Goal: Task Accomplishment & Management: Complete application form

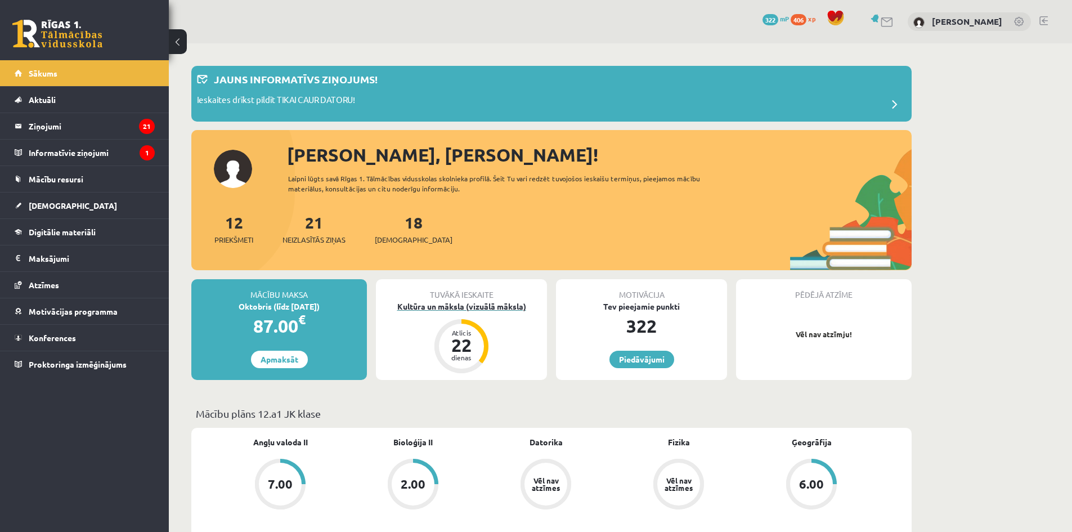
click at [455, 304] on div "Kultūra un māksla (vizuālā māksla)" at bounding box center [461, 306] width 171 height 12
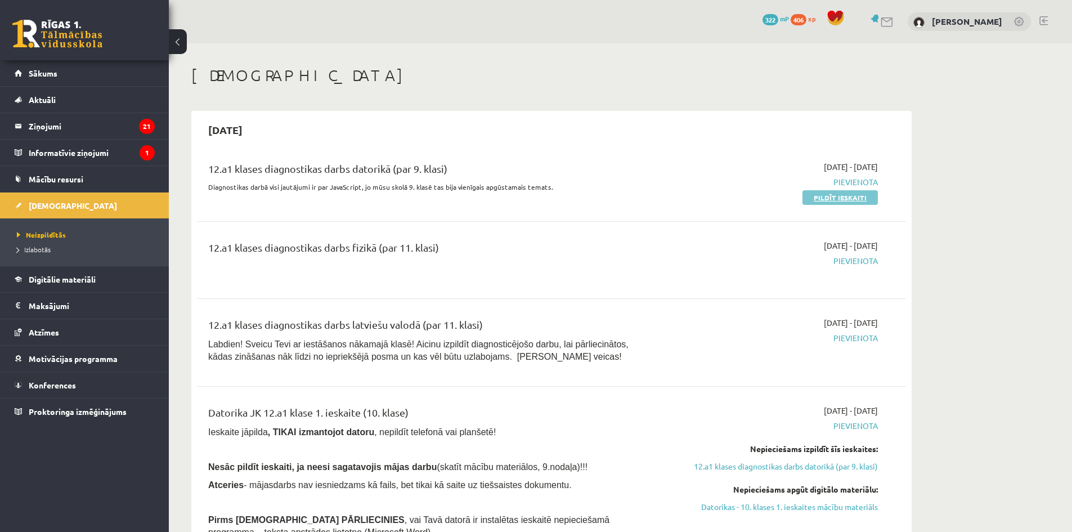
click at [813, 201] on link "Pildīt ieskaiti" at bounding box center [839, 197] width 75 height 15
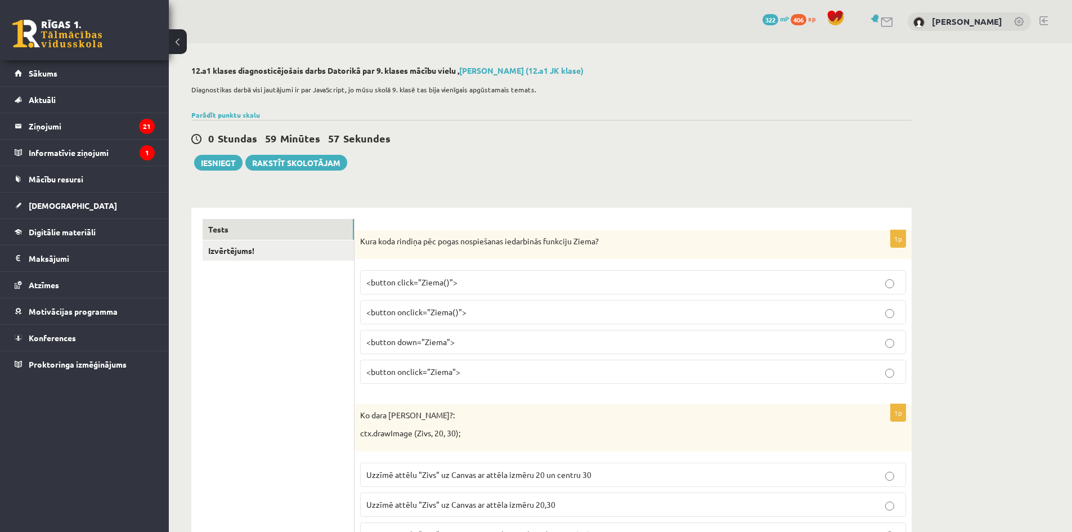
click at [360, 240] on div "Kura koda rindiņa pēc pogas nospiešanas iedarbinās funkciju Ziema?" at bounding box center [633, 244] width 557 height 29
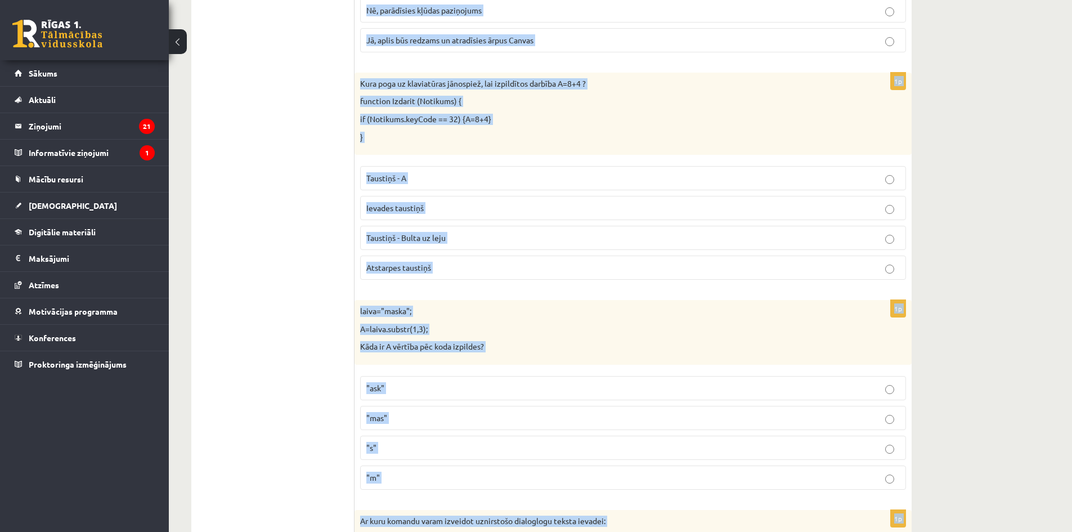
scroll to position [5571, 0]
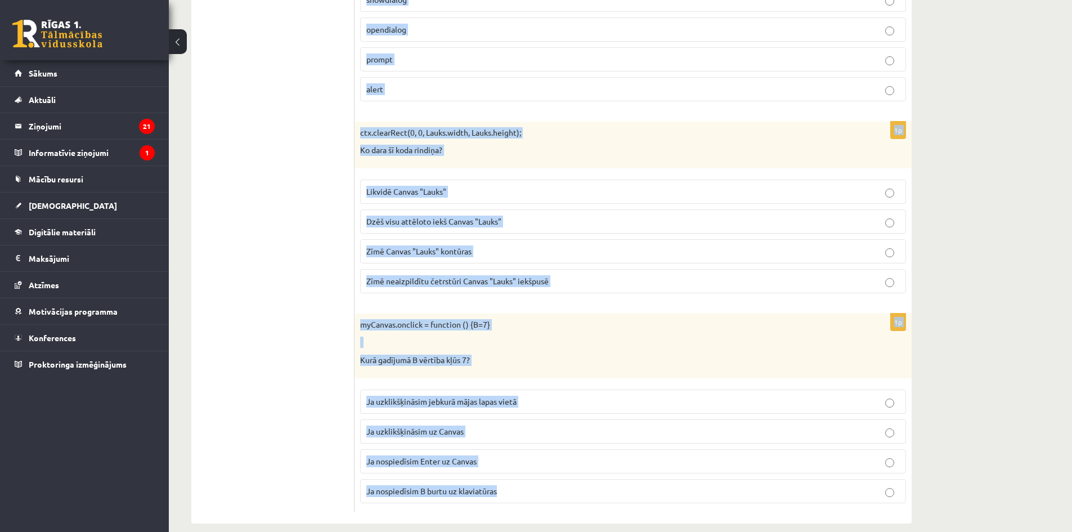
drag, startPoint x: 360, startPoint y: 240, endPoint x: 599, endPoint y: 493, distance: 347.5
copy form "Kura koda rindiņa pēc pogas nospiešanas iedarbinās funkciju Ziema? <button clic…"
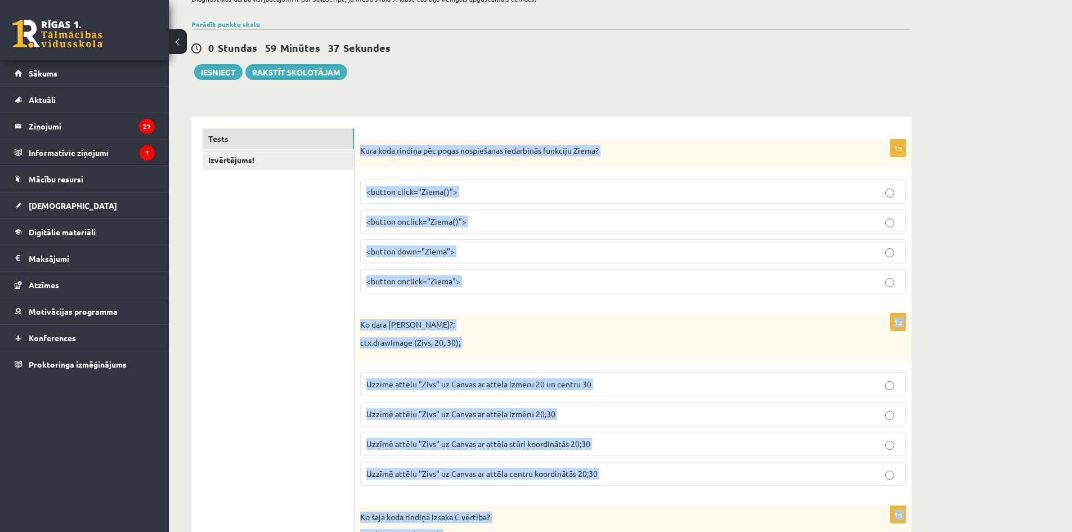
scroll to position [0, 0]
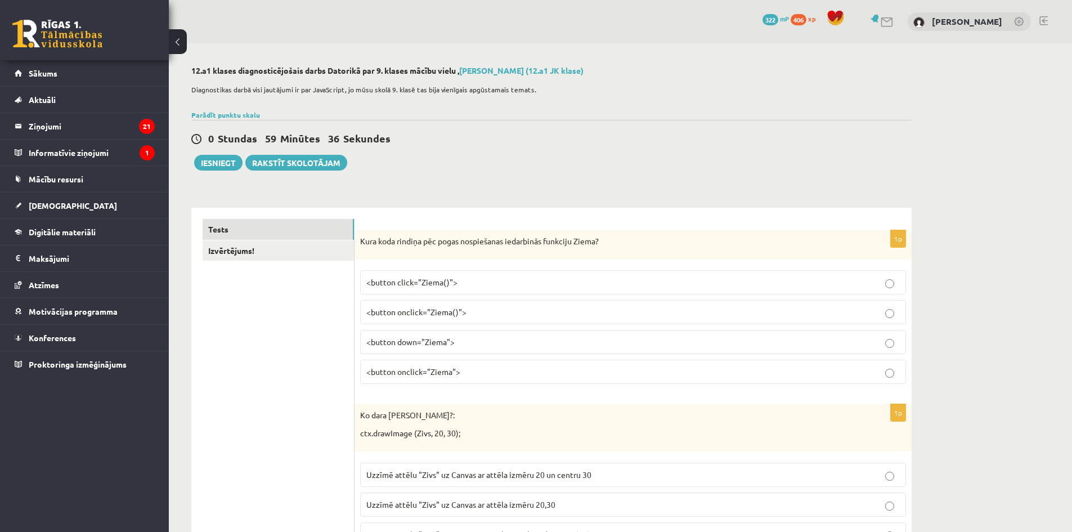
click at [490, 306] on p "<button onclick="Ziema()">" at bounding box center [632, 312] width 533 height 12
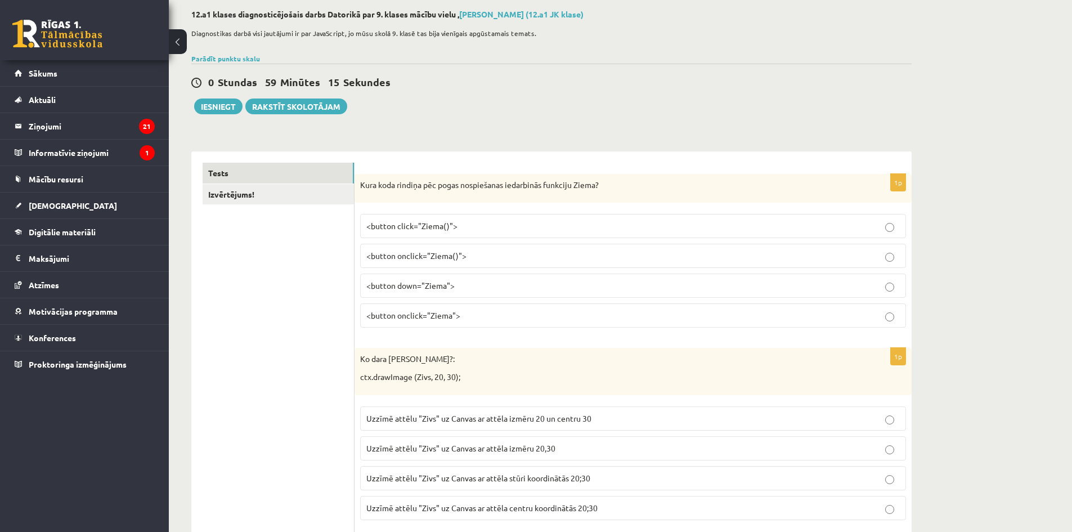
scroll to position [113, 0]
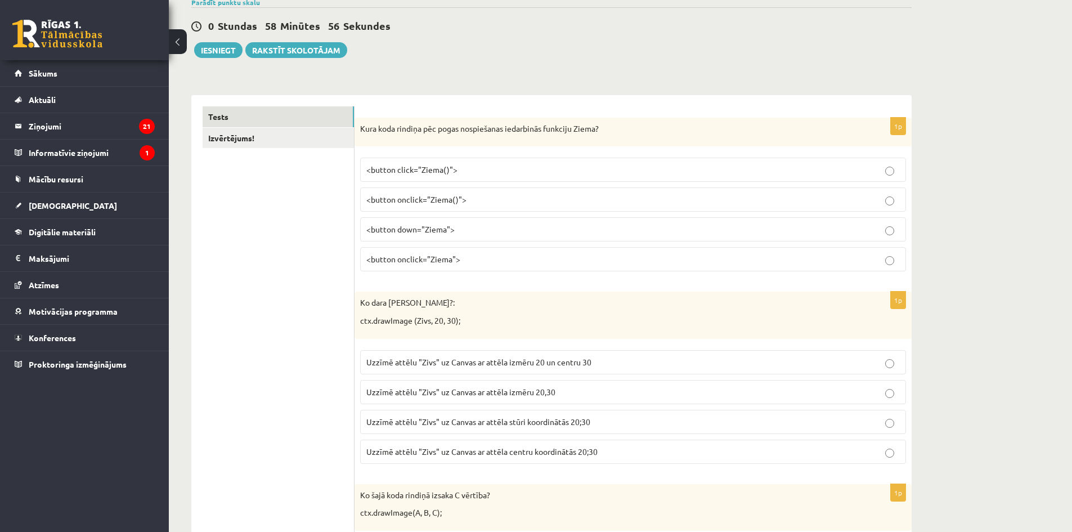
click at [584, 428] on label "Uzzīmē attēlu "Zivs" uz Canvas ar attēla stūri koordinātās 20;30" at bounding box center [633, 422] width 546 height 24
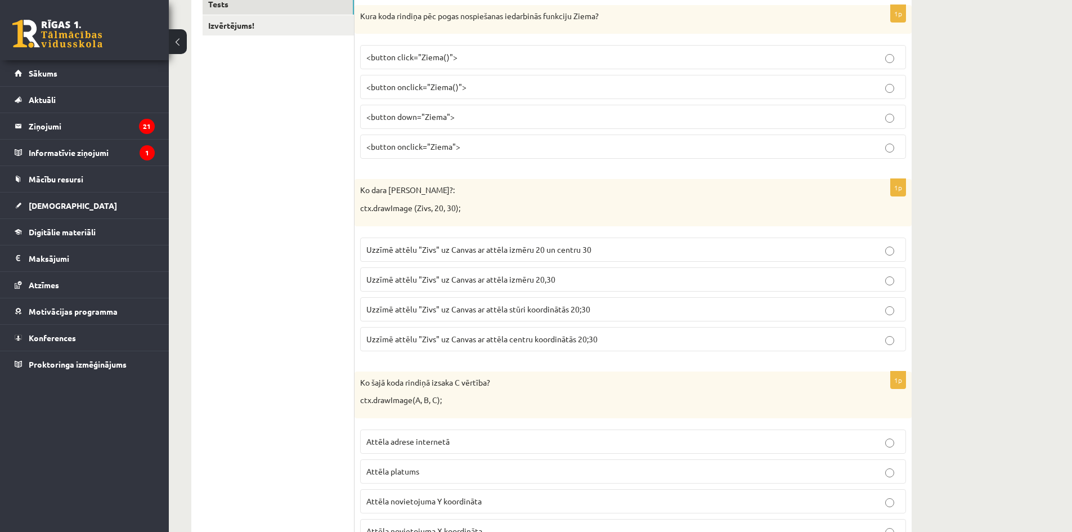
scroll to position [281, 0]
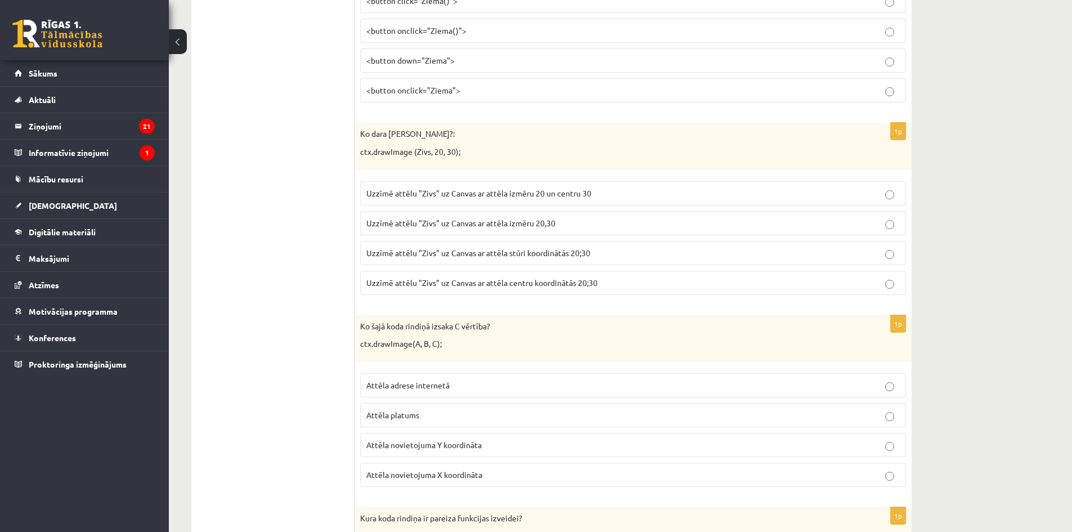
click at [486, 433] on label "Attēla novietojuma Y koordināta" at bounding box center [633, 445] width 546 height 24
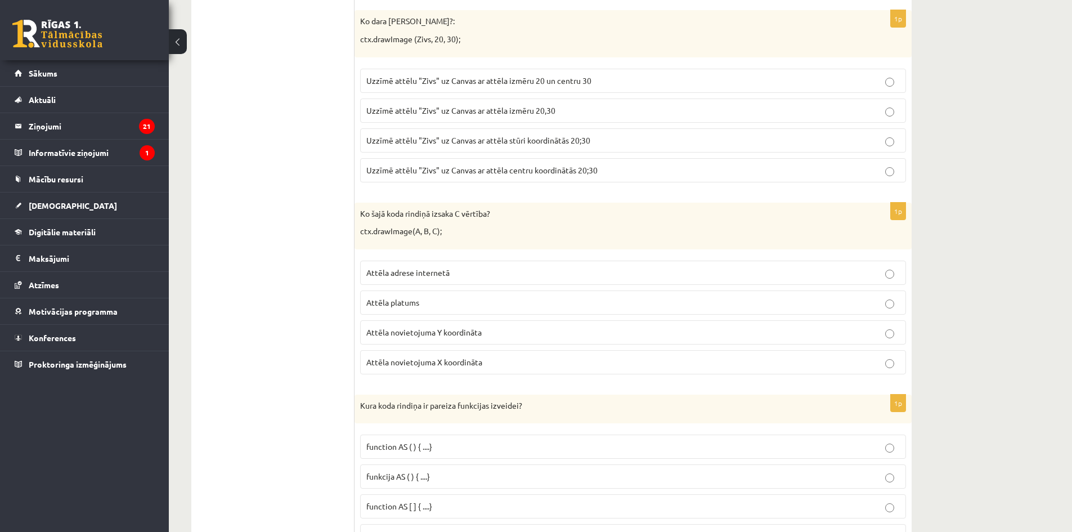
scroll to position [506, 0]
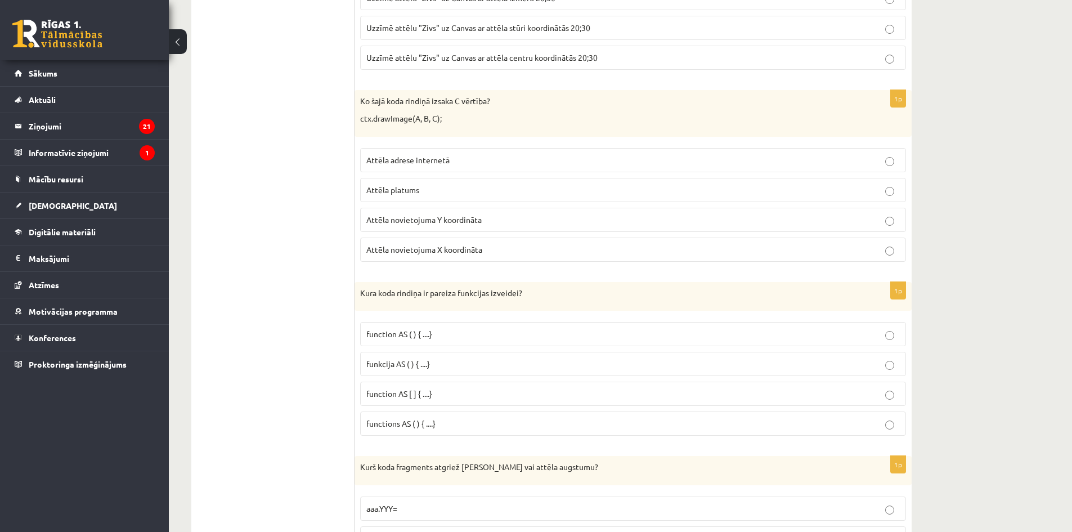
click at [558, 338] on p "function AS ( ) { ....}" at bounding box center [632, 334] width 533 height 12
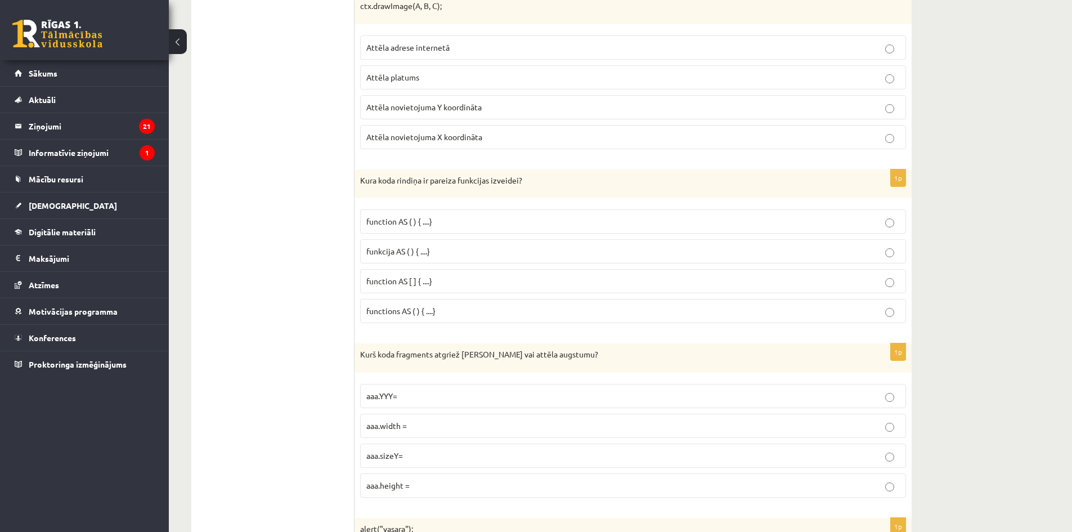
scroll to position [675, 0]
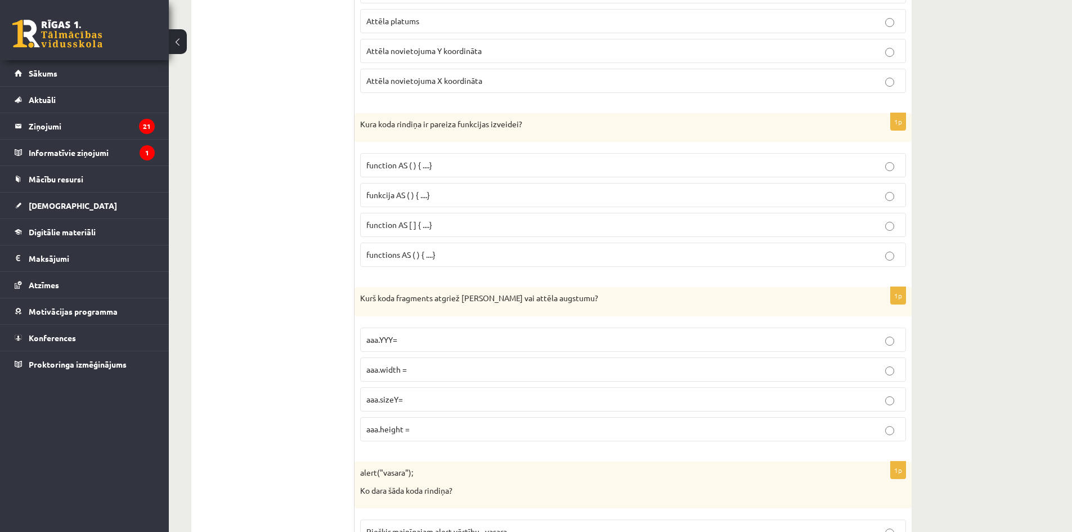
click at [469, 430] on p "aaa.height =" at bounding box center [632, 429] width 533 height 12
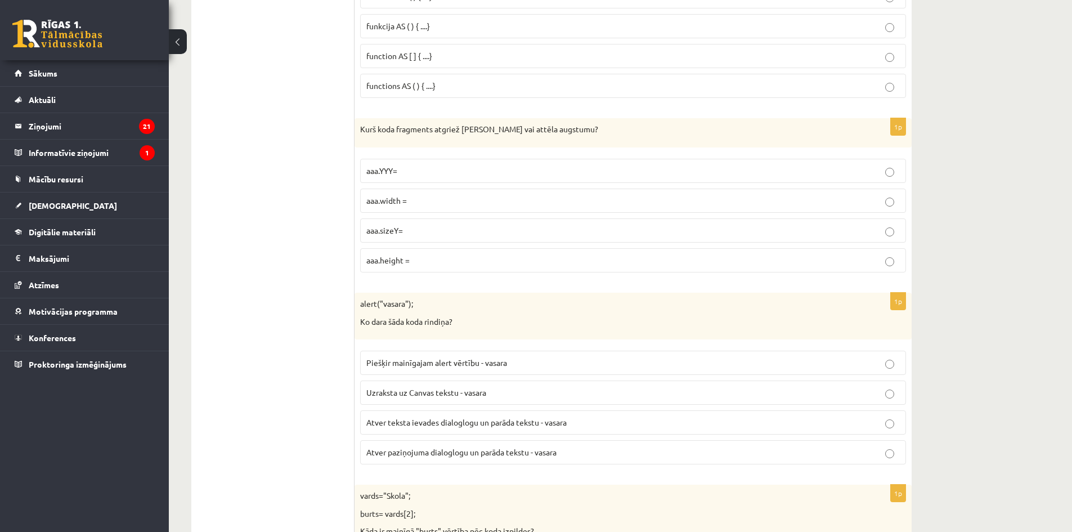
scroll to position [900, 0]
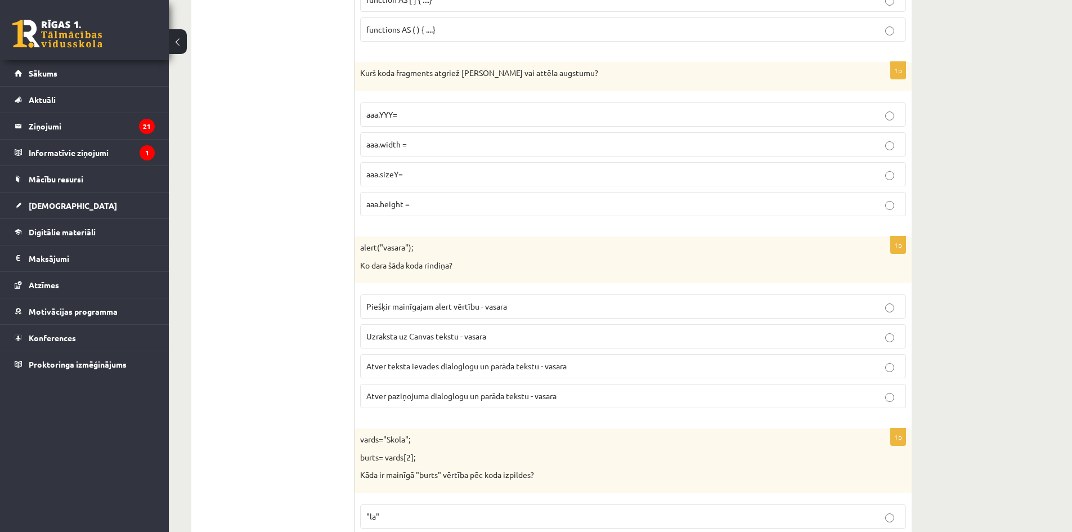
click at [469, 388] on label "Atver paziņojuma dialoglogu un parāda tekstu - vasara" at bounding box center [633, 396] width 546 height 24
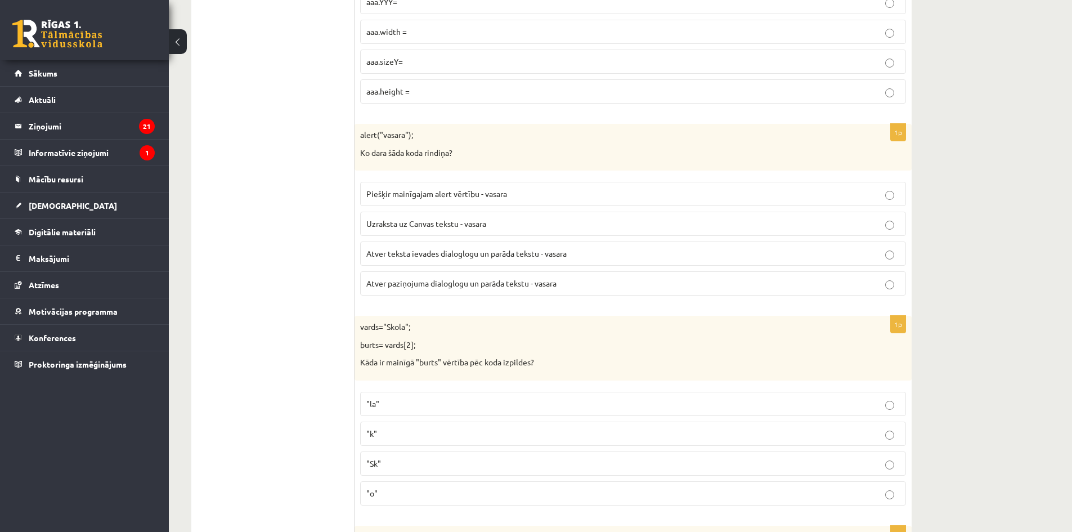
scroll to position [1069, 0]
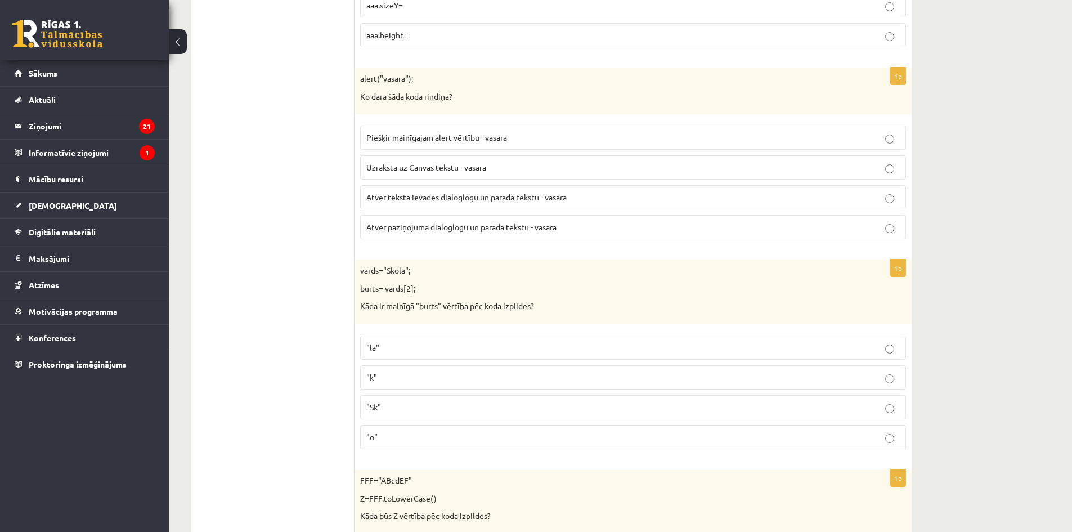
click at [422, 447] on label ""o"" at bounding box center [633, 437] width 546 height 24
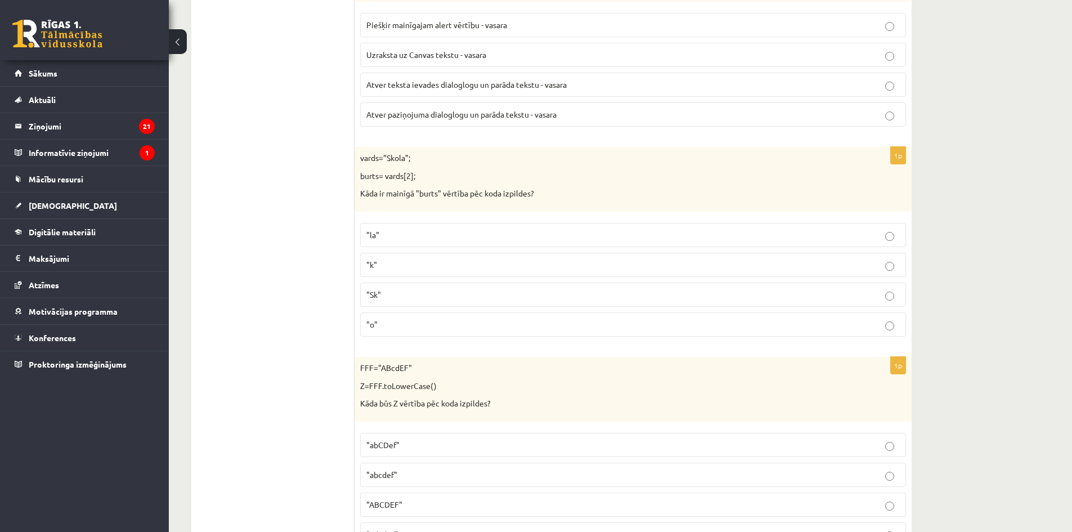
scroll to position [1238, 0]
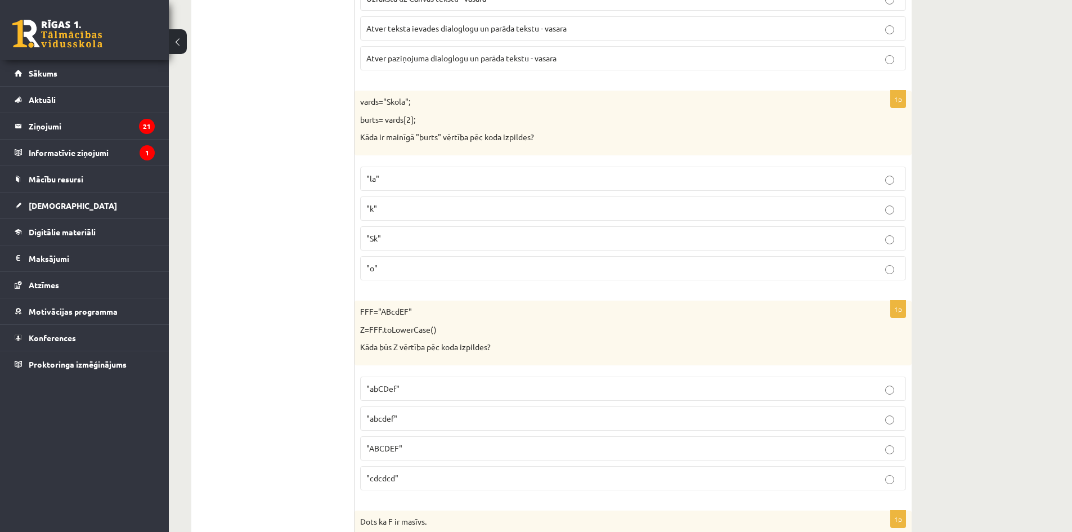
click at [431, 423] on p ""abcdef"" at bounding box center [632, 418] width 533 height 12
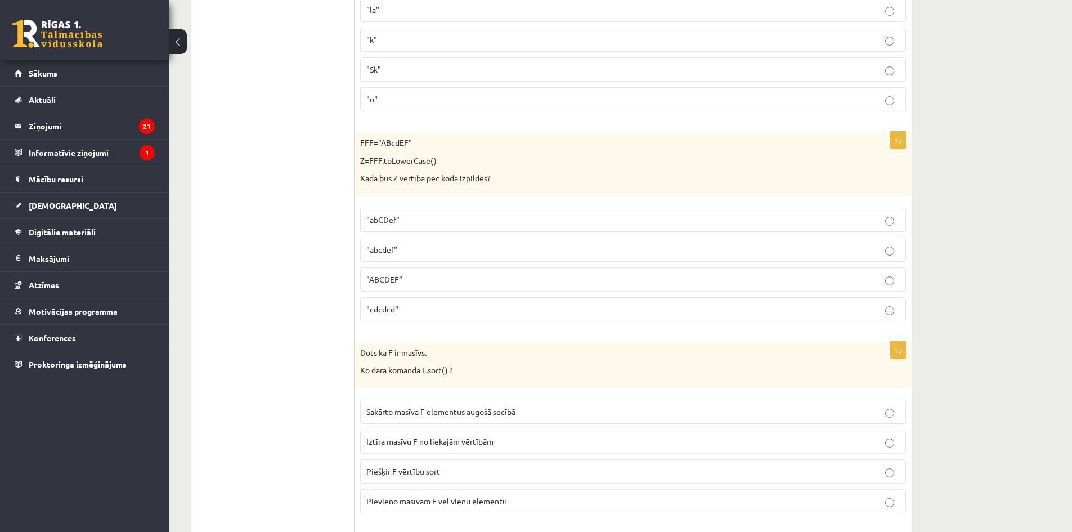
scroll to position [1463, 0]
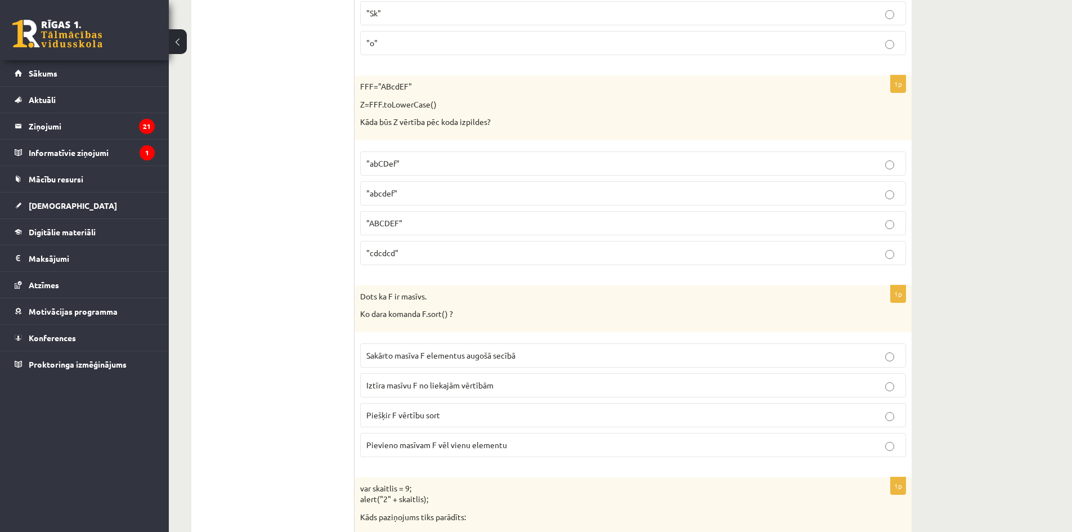
click at [441, 394] on label "Iztīra masīvu F no liekajām vērtībām" at bounding box center [633, 385] width 546 height 24
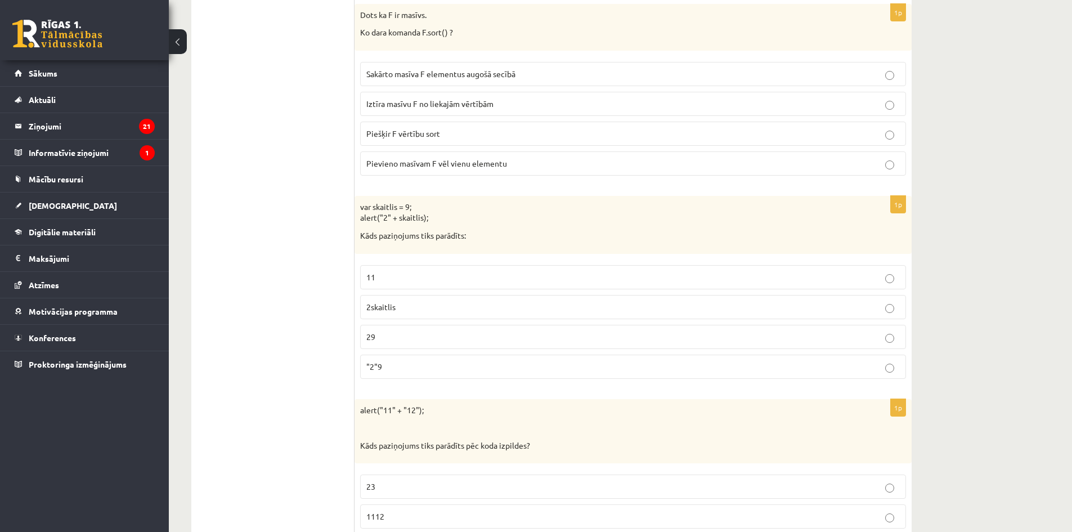
drag, startPoint x: 448, startPoint y: 277, endPoint x: 488, endPoint y: 222, distance: 68.6
click at [488, 222] on div "1p var skaitlis = 9; alert("2" + skaitlis); Kāds paziņojums tiks parādīts: 11 2…" at bounding box center [633, 292] width 557 height 192
click at [488, 222] on p "var skaitlis = 9; alert("2" + skaitlis);" at bounding box center [605, 212] width 490 height 22
click at [452, 333] on p "29" at bounding box center [632, 337] width 533 height 12
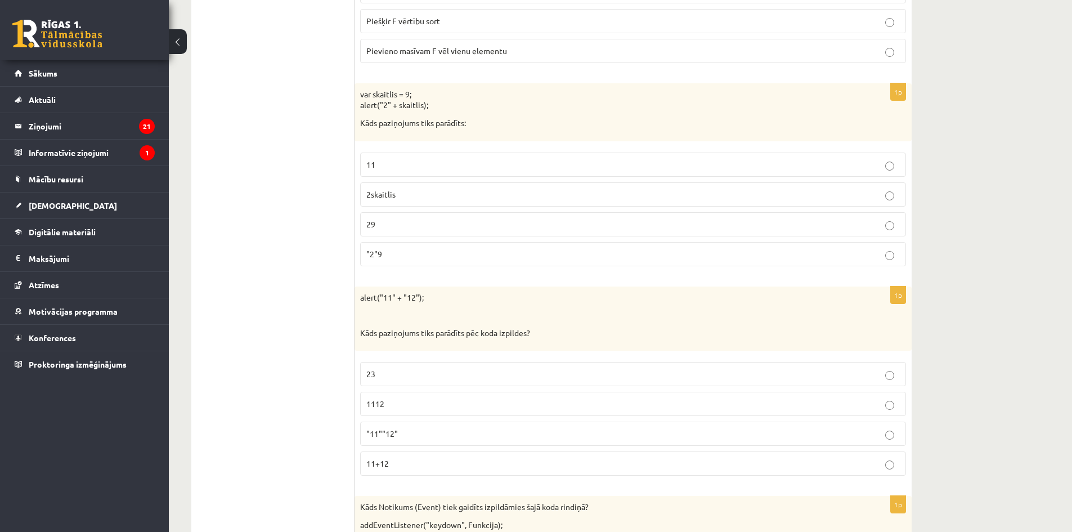
click at [399, 409] on p "1112" at bounding box center [632, 404] width 533 height 12
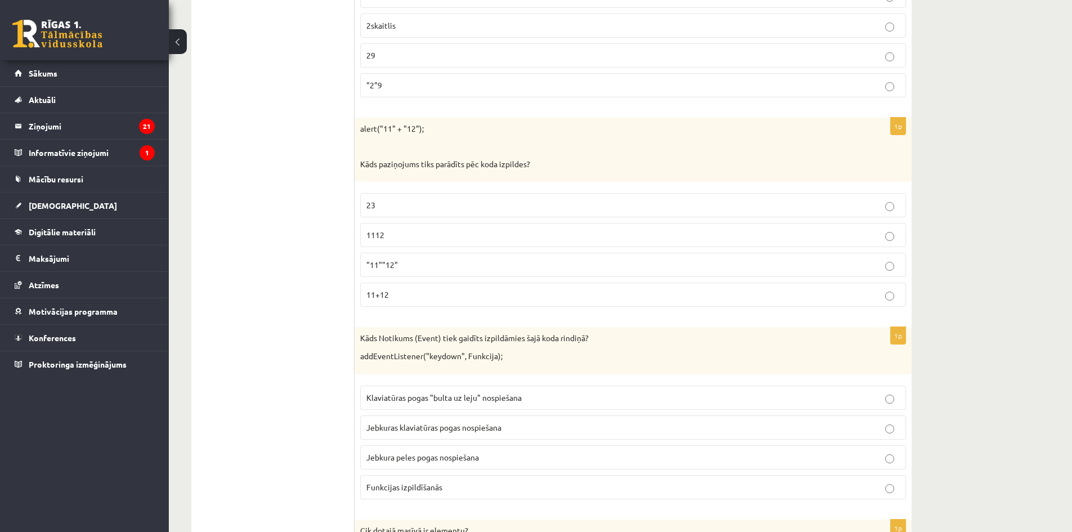
scroll to position [2082, 0]
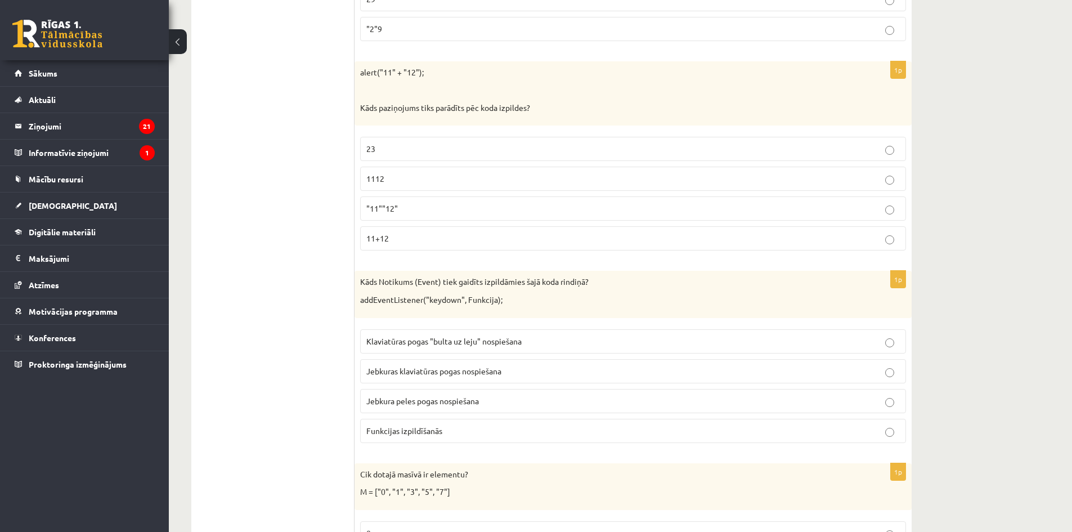
click at [432, 374] on span "Jebkuras klaviatūras pogas nospiešana" at bounding box center [433, 371] width 135 height 10
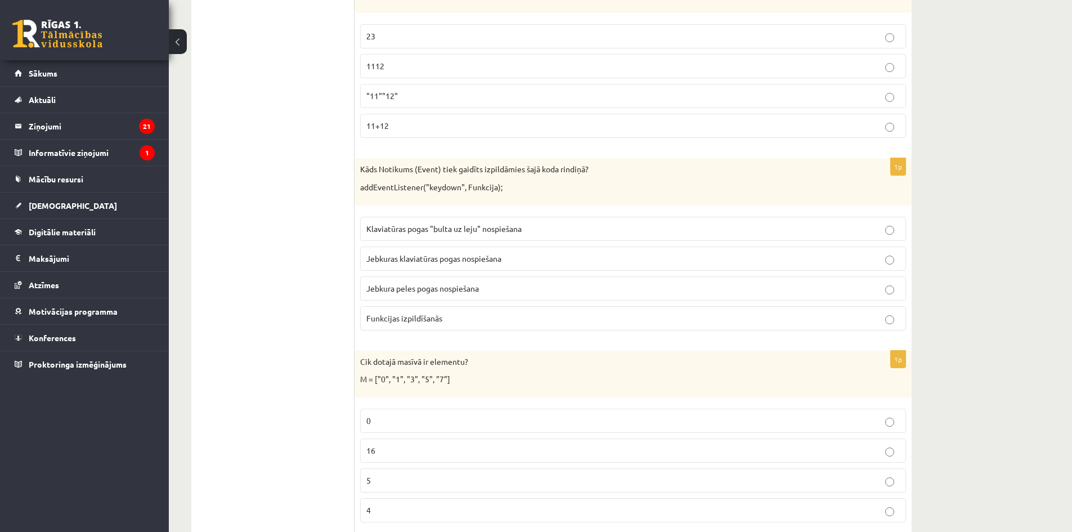
click at [416, 482] on p "5" at bounding box center [632, 480] width 533 height 12
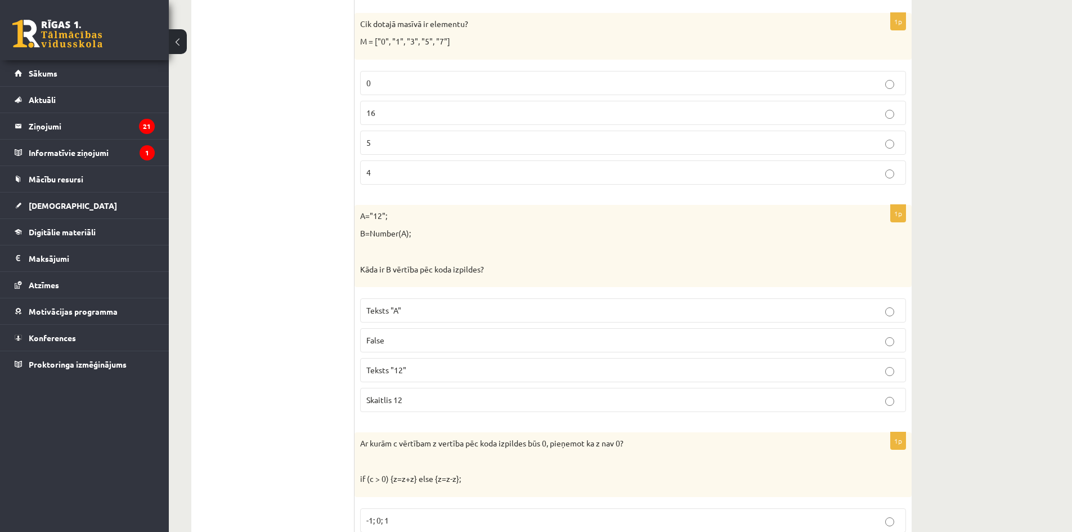
scroll to position [2588, 0]
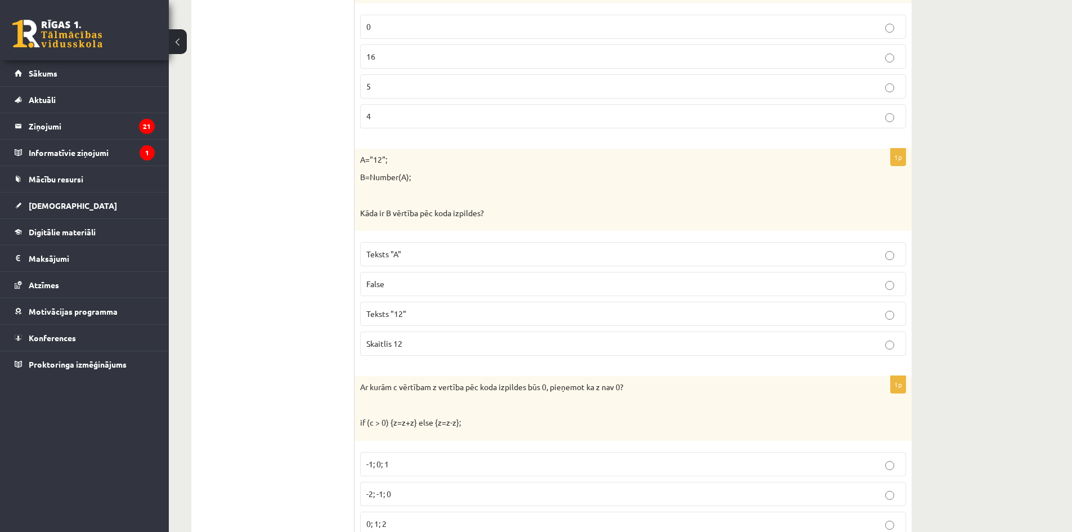
click at [446, 343] on p "Skaitlis 12" at bounding box center [632, 344] width 533 height 12
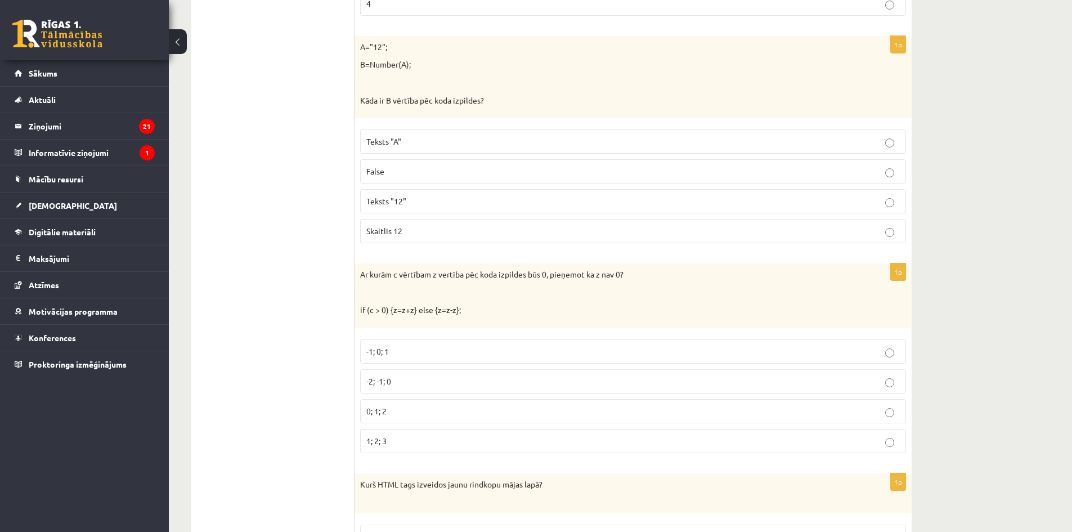
click at [433, 382] on p "-2; -1; 0" at bounding box center [632, 381] width 533 height 12
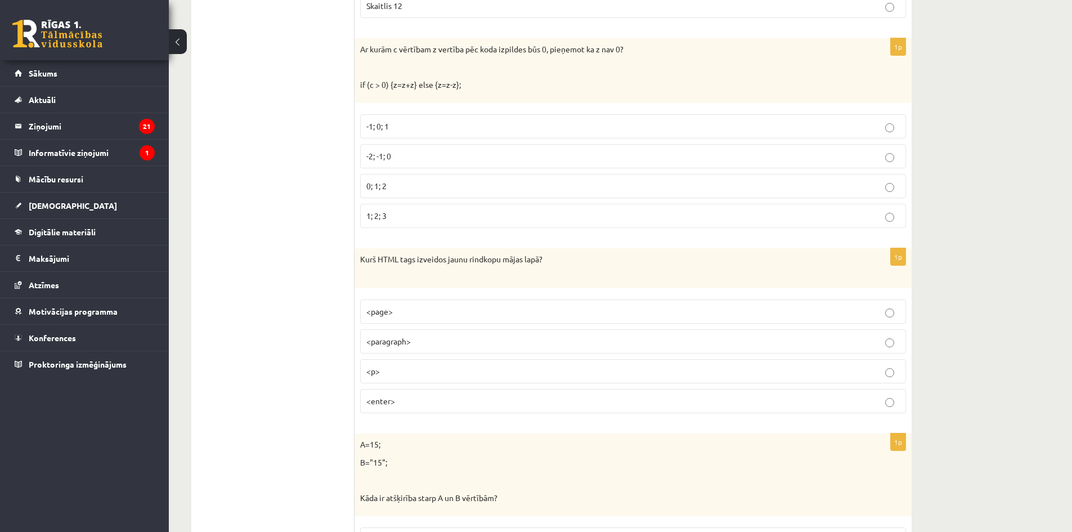
click at [433, 370] on p "<p>" at bounding box center [632, 371] width 533 height 12
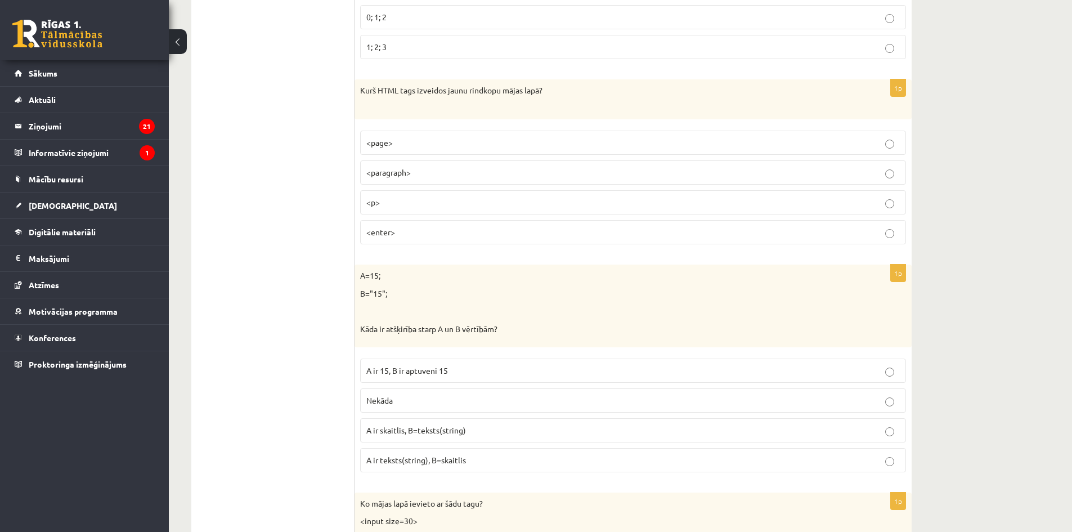
click at [455, 427] on span "A ir skaitlis, B=teksts(string)" at bounding box center [416, 430] width 100 height 10
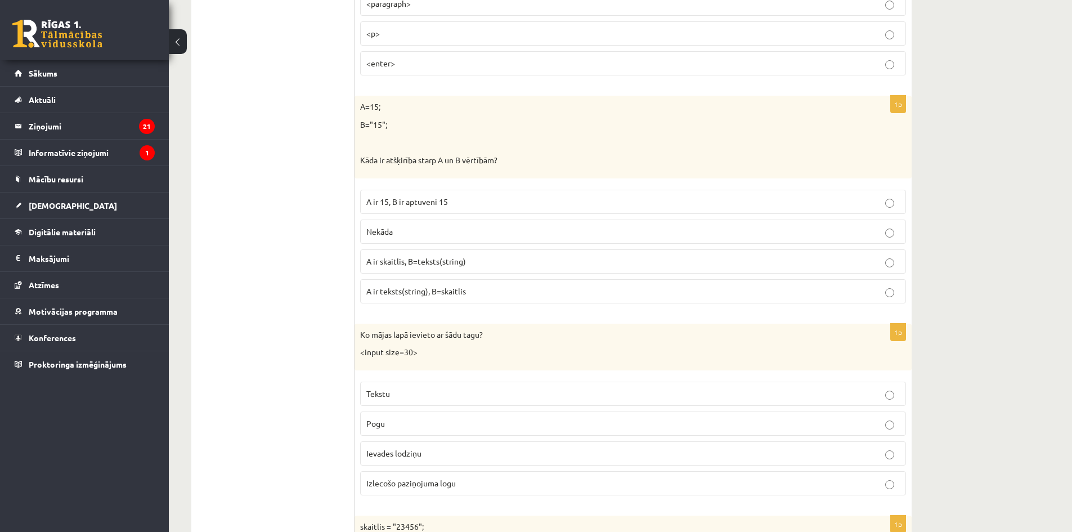
click at [453, 390] on p "Tekstu" at bounding box center [632, 394] width 533 height 12
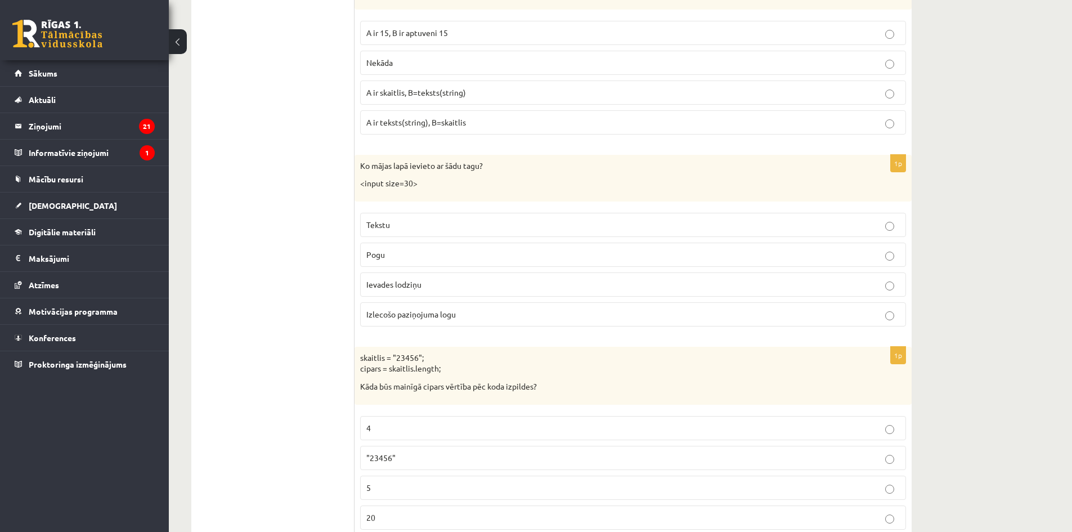
click at [446, 455] on p ""23456"" at bounding box center [632, 458] width 533 height 12
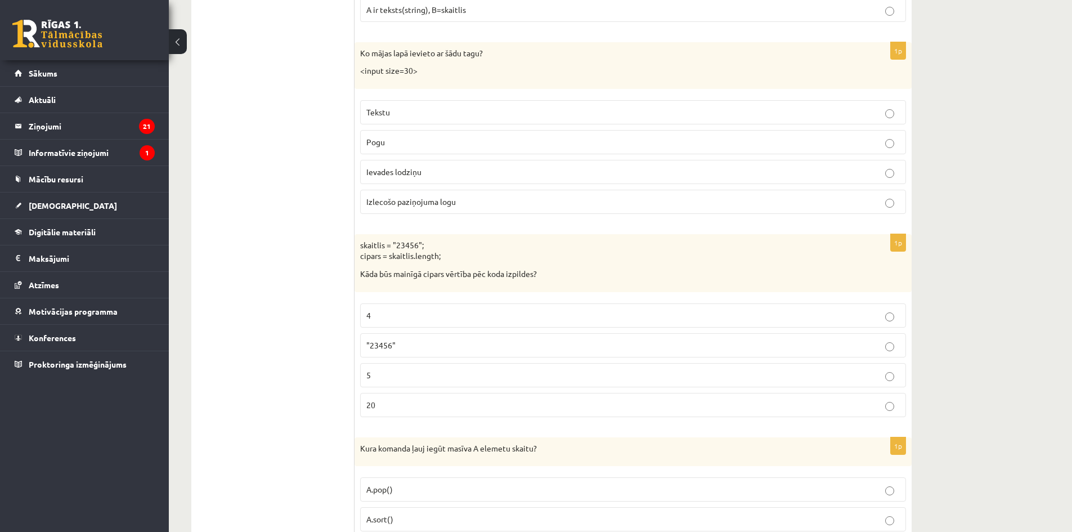
scroll to position [3601, 0]
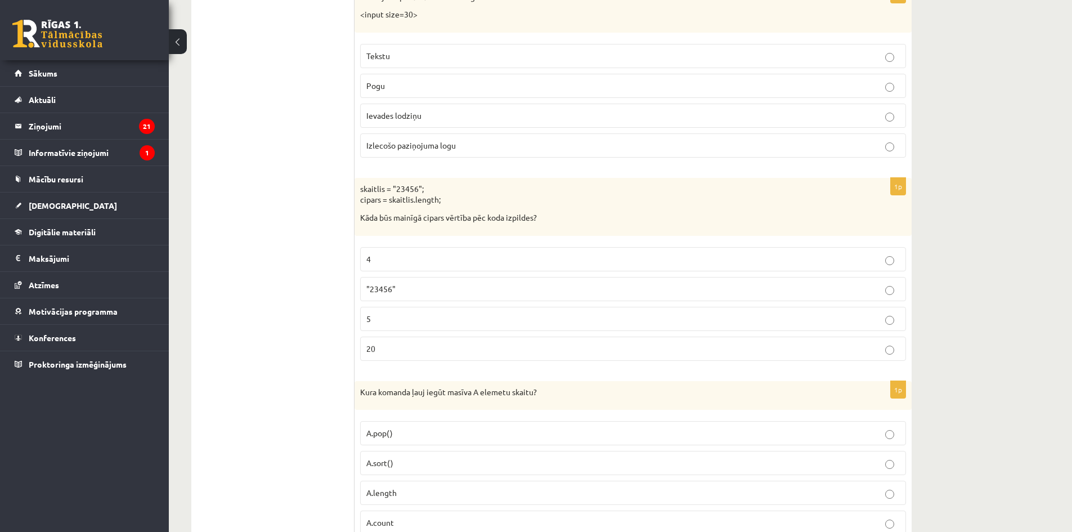
click at [423, 318] on p "5" at bounding box center [632, 319] width 533 height 12
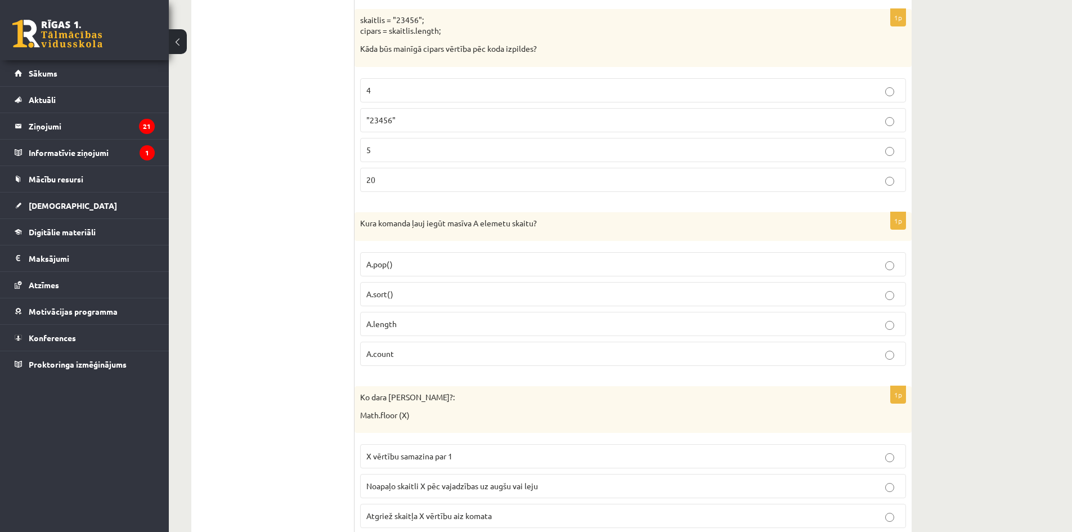
click at [434, 346] on label "A.count" at bounding box center [633, 354] width 546 height 24
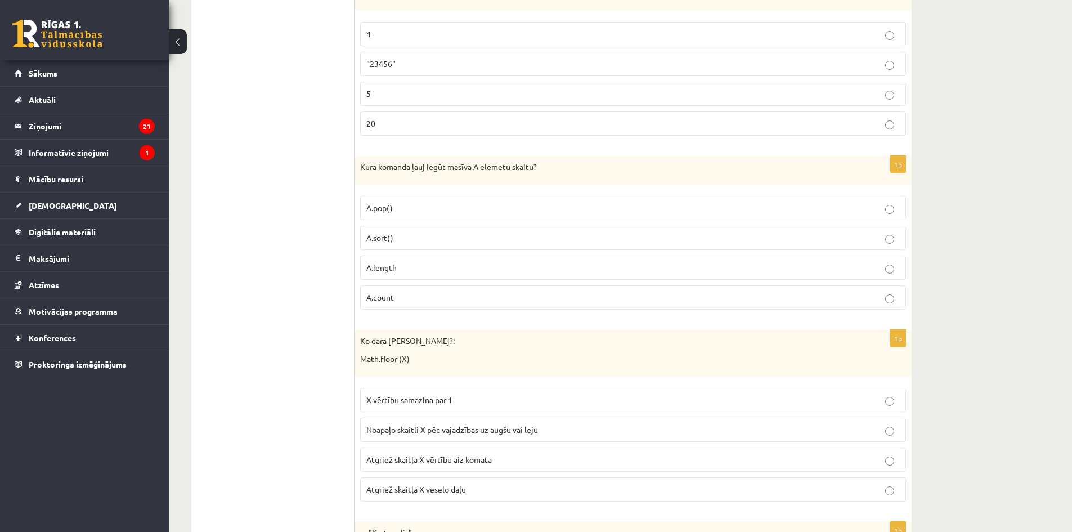
scroll to position [3883, 0]
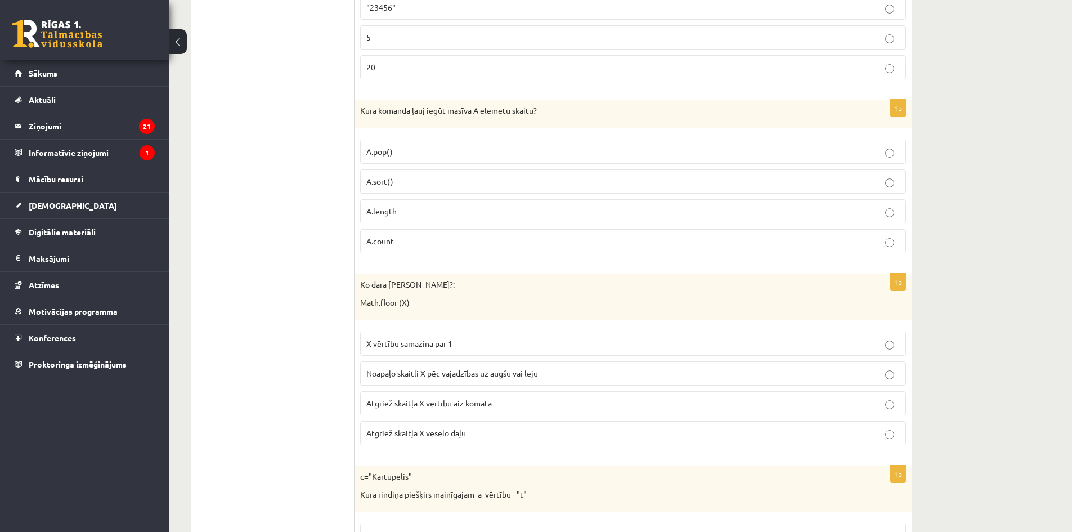
click at [509, 371] on span "Noapaļo skaitli X pēc vajadzības uz augšu vai leju" at bounding box center [452, 373] width 172 height 10
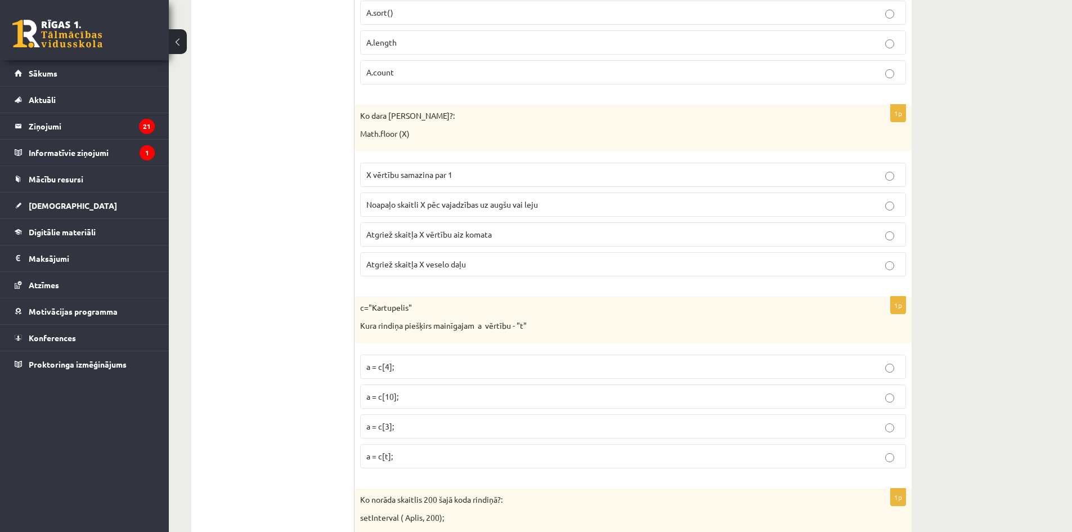
click at [506, 424] on p "a = c[3];" at bounding box center [632, 426] width 533 height 12
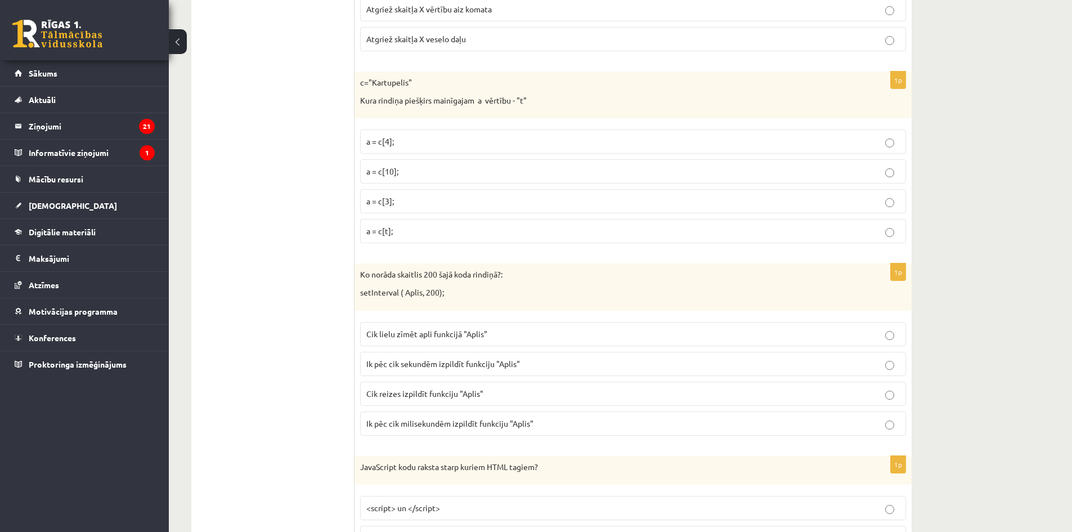
click at [510, 335] on p "Cik lielu zīmēt apli funkcijā "Aplis"" at bounding box center [632, 334] width 533 height 12
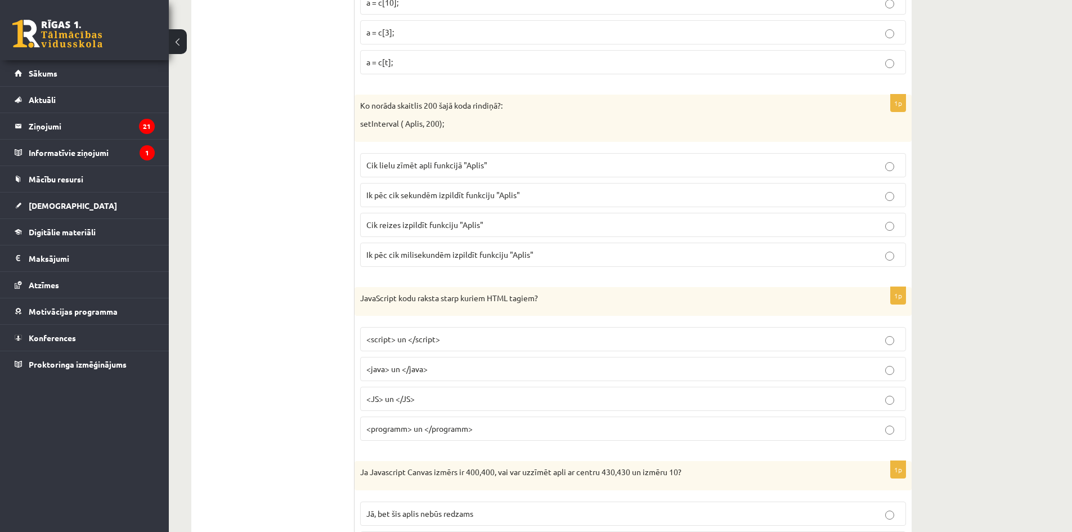
click at [488, 394] on p "<JS> un </JS>" at bounding box center [632, 399] width 533 height 12
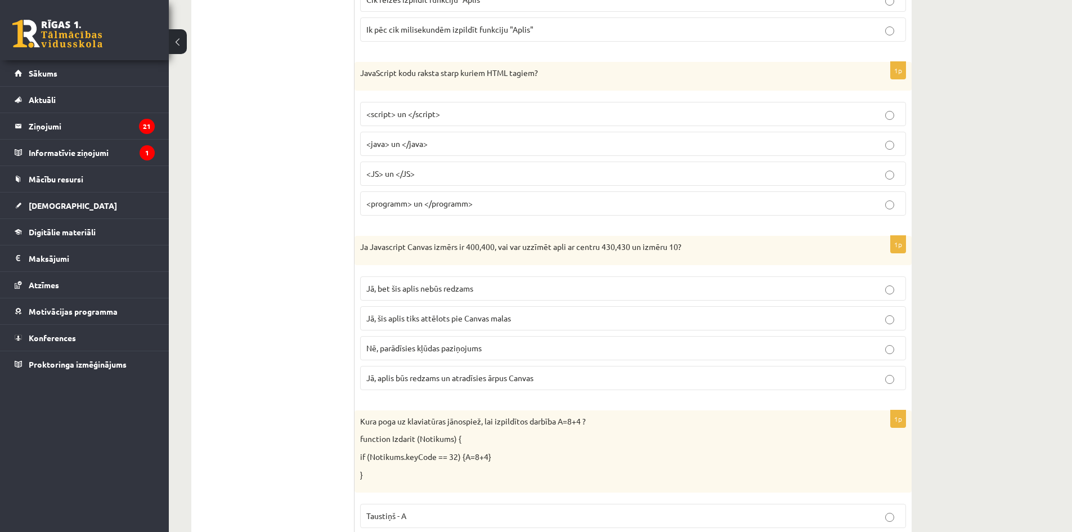
click at [475, 350] on span "Nē, parādīsies kļūdas paziņojums" at bounding box center [423, 348] width 115 height 10
click at [503, 286] on p "Jā, bet šis aplis nebūs redzams" at bounding box center [632, 288] width 533 height 12
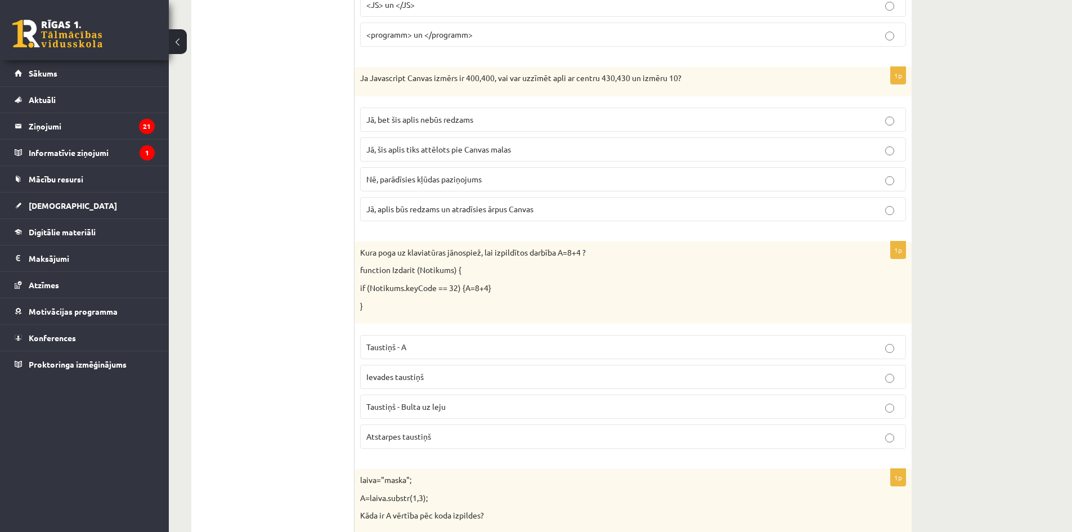
scroll to position [4896, 0]
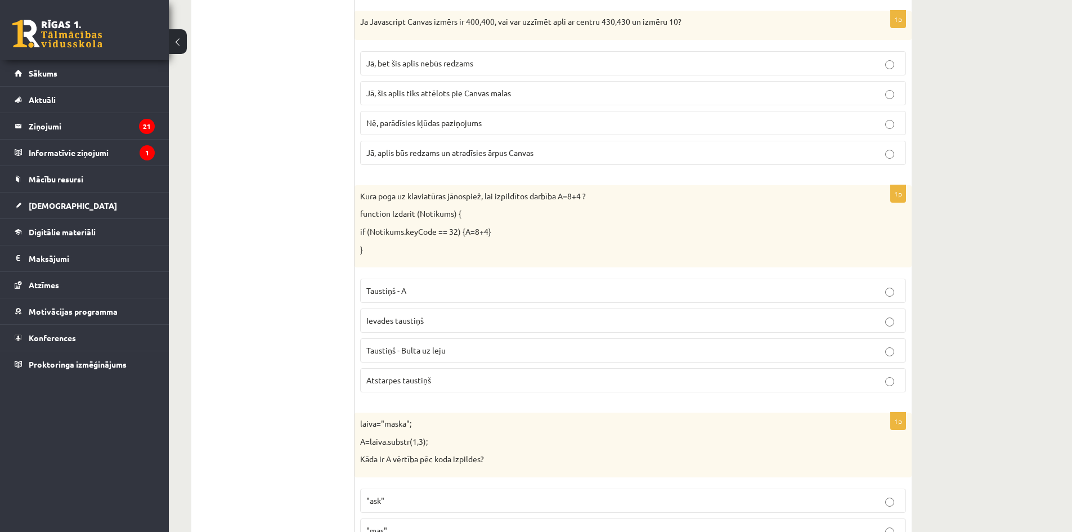
click at [503, 292] on p "Taustiņš - A" at bounding box center [632, 291] width 533 height 12
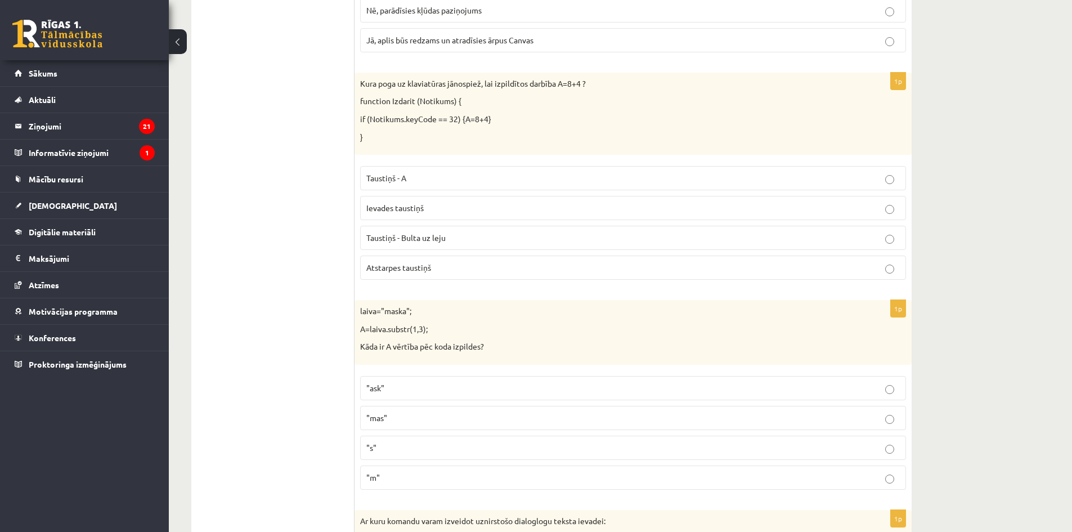
scroll to position [5064, 0]
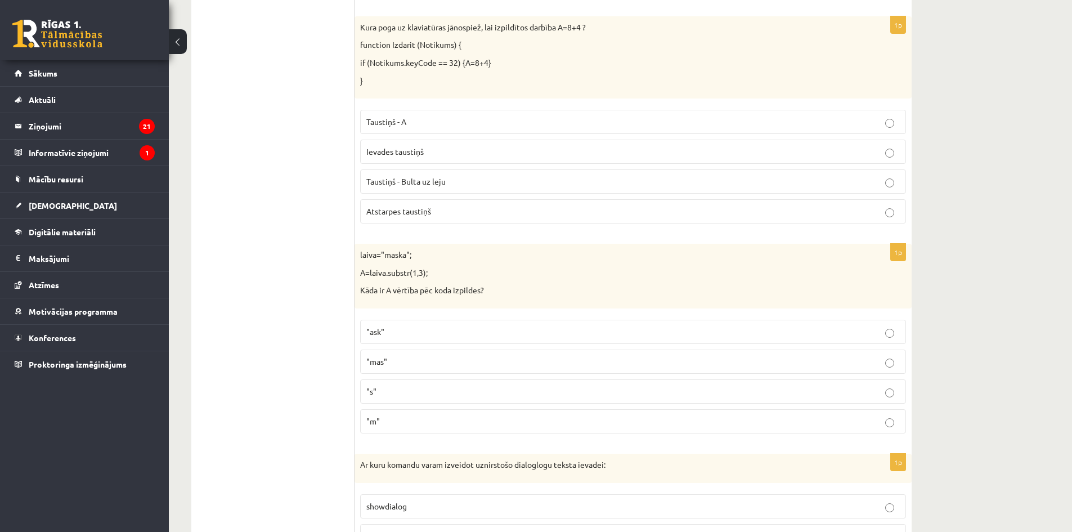
click at [432, 334] on p ""ask"" at bounding box center [632, 332] width 533 height 12
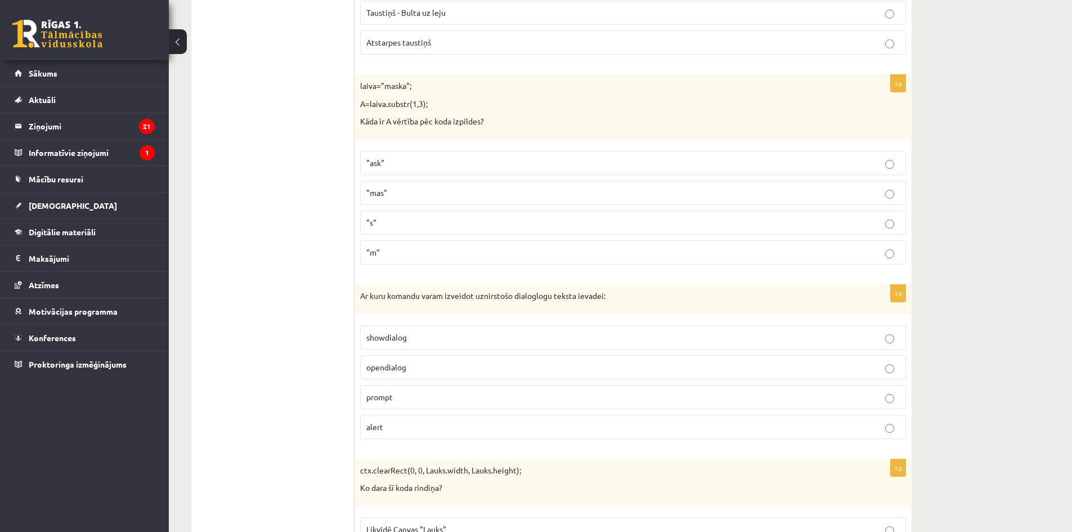
scroll to position [5289, 0]
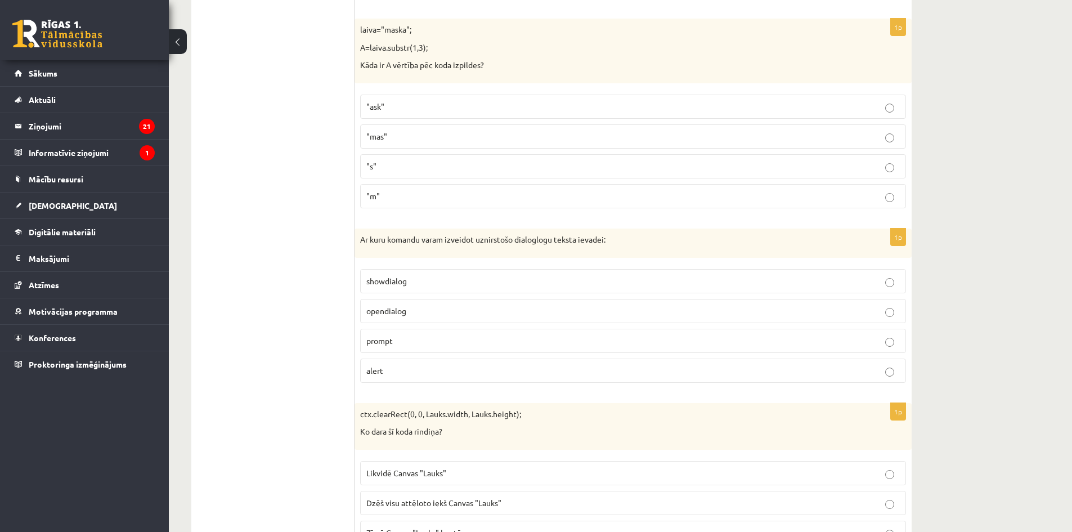
click at [471, 335] on p "prompt" at bounding box center [632, 341] width 533 height 12
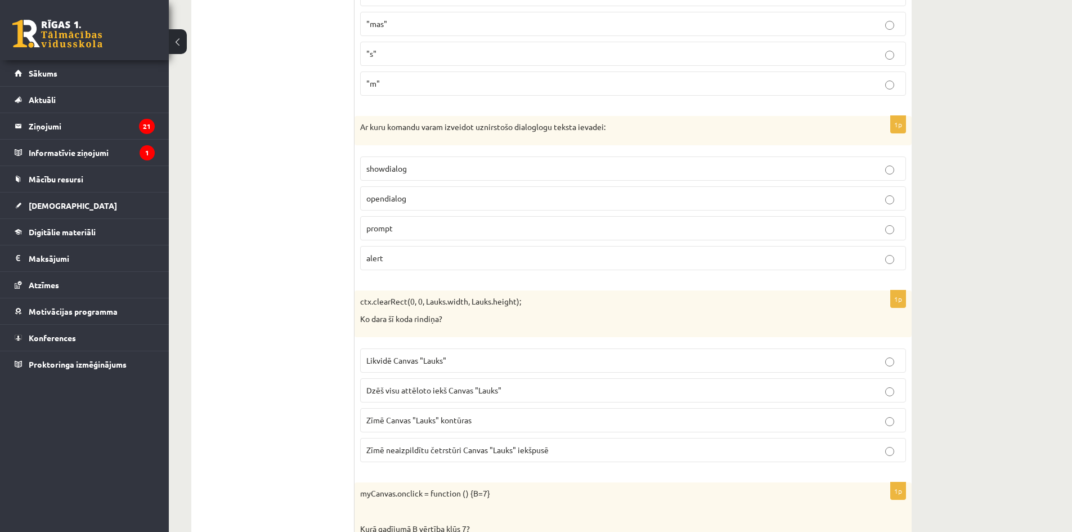
click at [451, 398] on label "Dzēš visu attēloto iekš Canvas "Lauks"" at bounding box center [633, 390] width 546 height 24
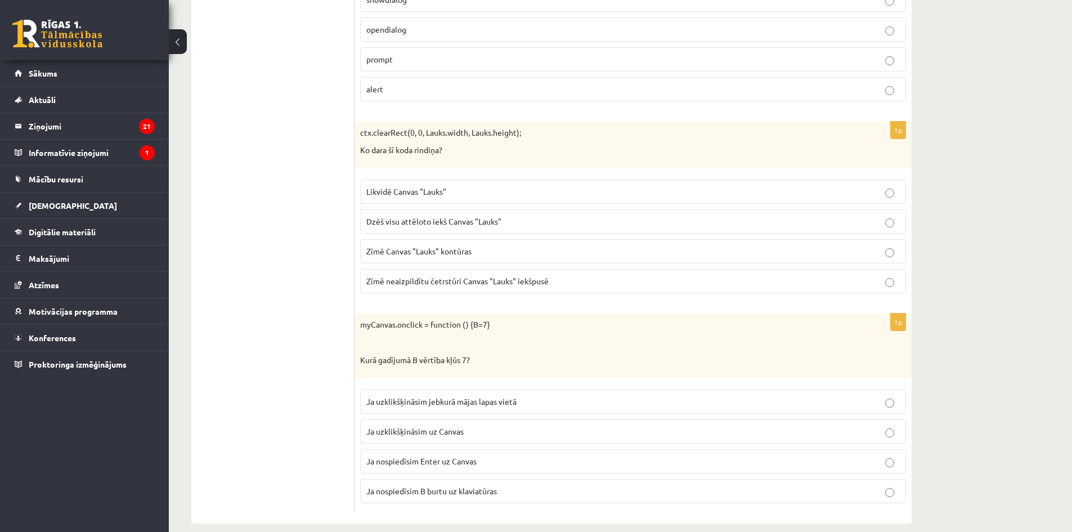
scroll to position [5585, 0]
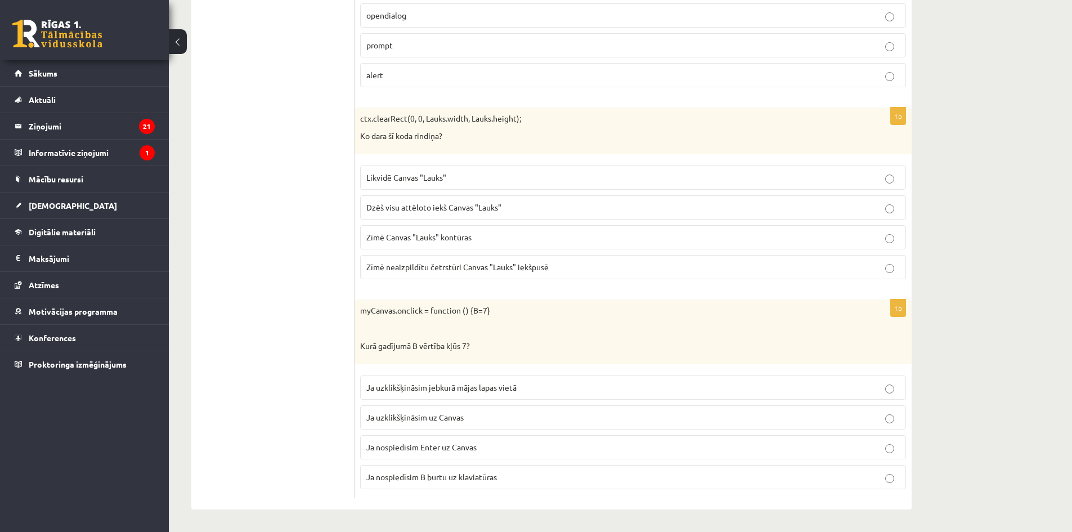
click at [525, 420] on p "Ja uzklikšķināsim uz Canvas" at bounding box center [632, 417] width 533 height 12
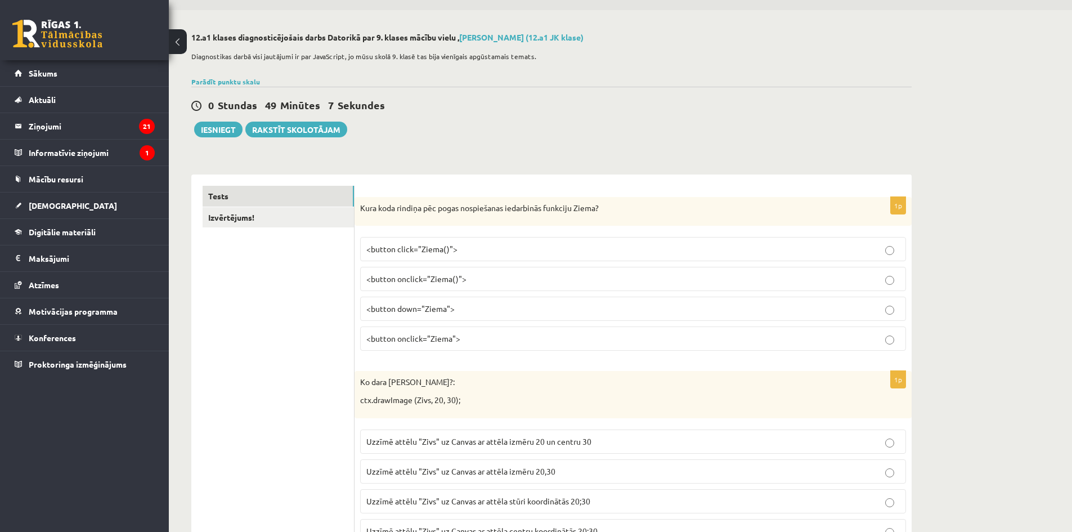
scroll to position [0, 0]
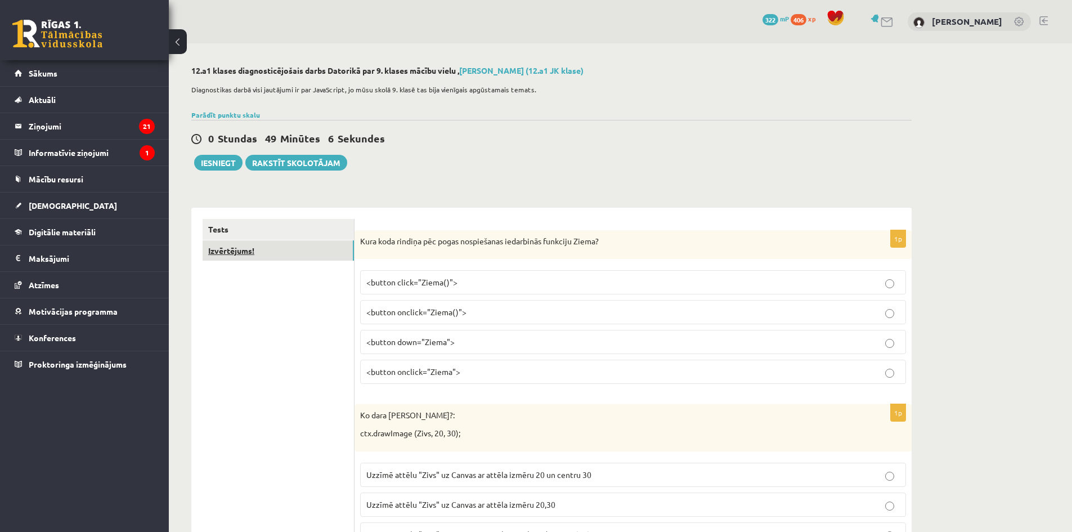
click at [313, 253] on link "Izvērtējums!" at bounding box center [278, 250] width 151 height 21
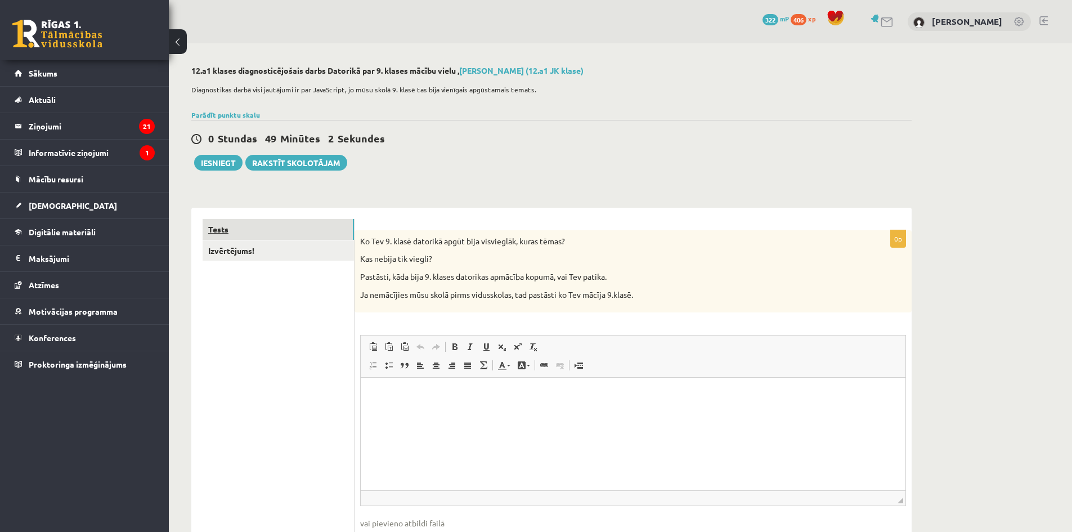
click at [305, 232] on link "Tests" at bounding box center [278, 229] width 151 height 21
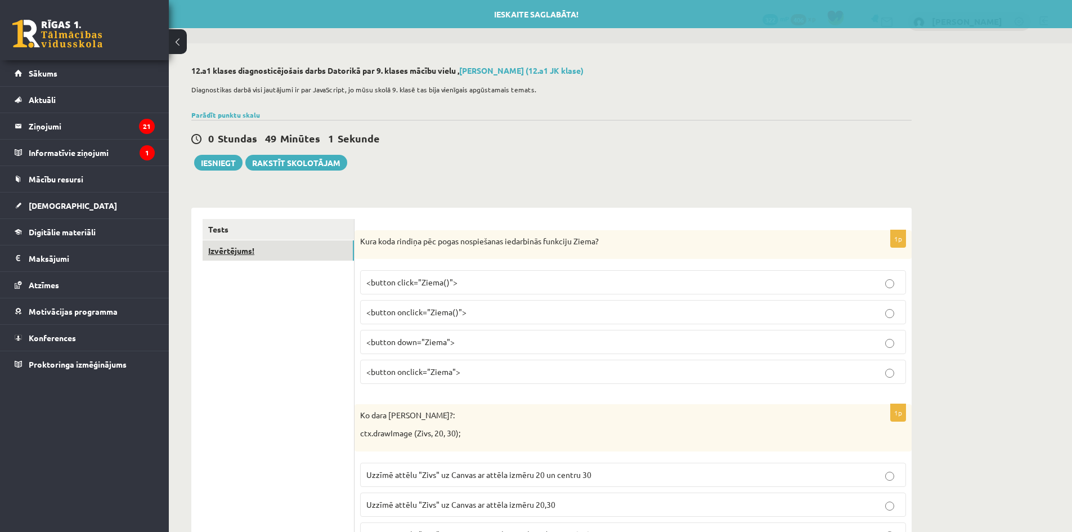
click at [306, 253] on link "Izvērtējums!" at bounding box center [278, 250] width 151 height 21
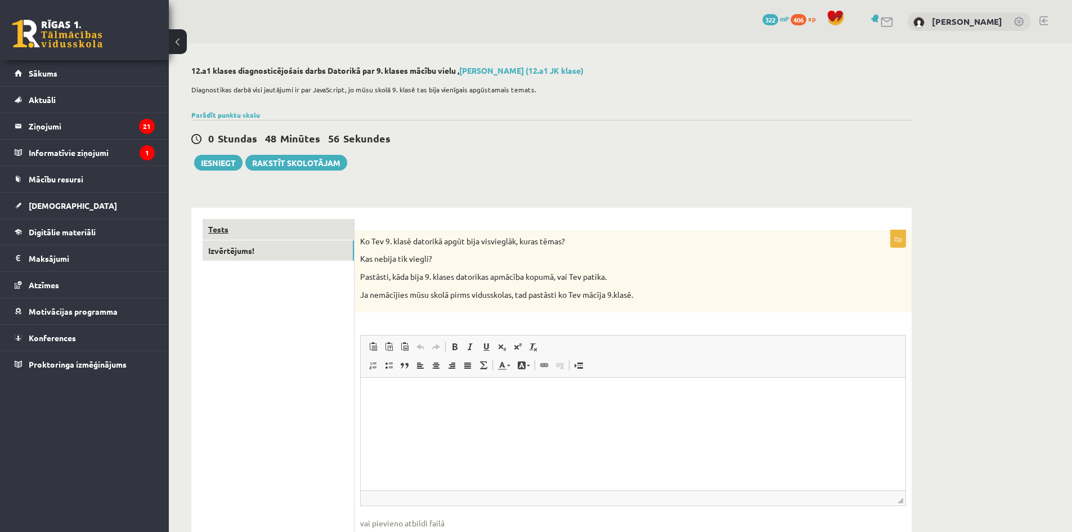
click at [303, 231] on link "Tests" at bounding box center [278, 229] width 151 height 21
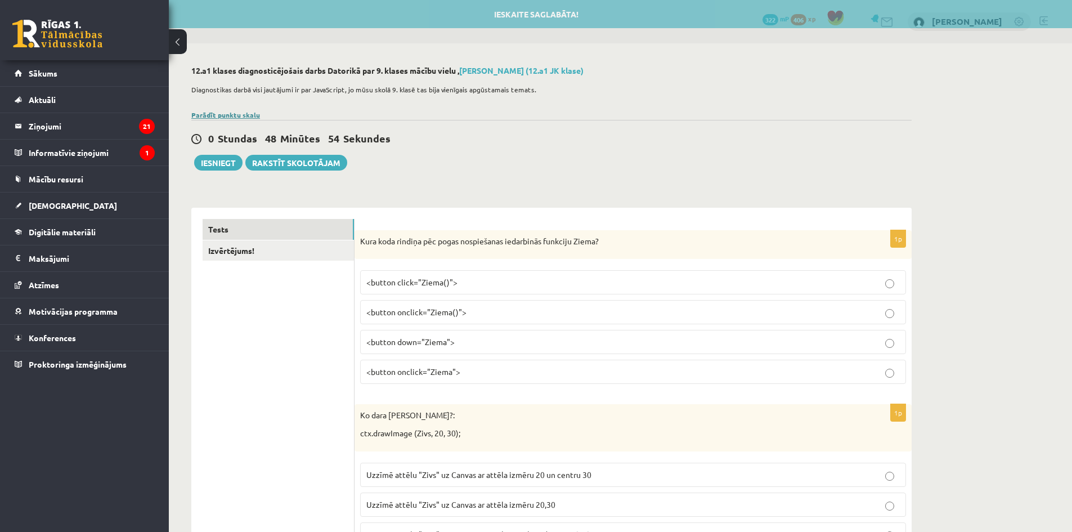
click at [231, 116] on link "Parādīt punktu skalu" at bounding box center [225, 114] width 69 height 9
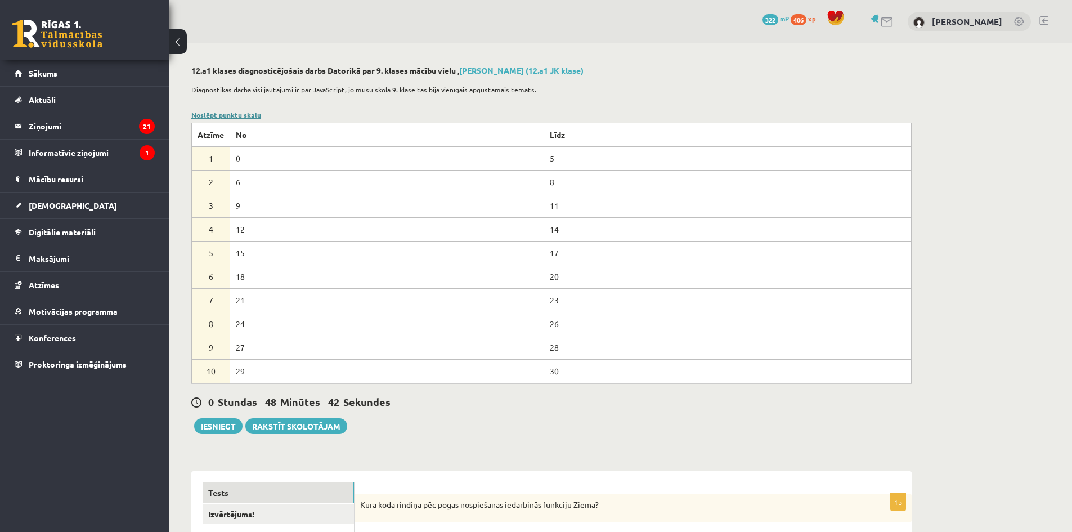
click at [252, 118] on link "Noslēpt punktu skalu" at bounding box center [226, 114] width 70 height 9
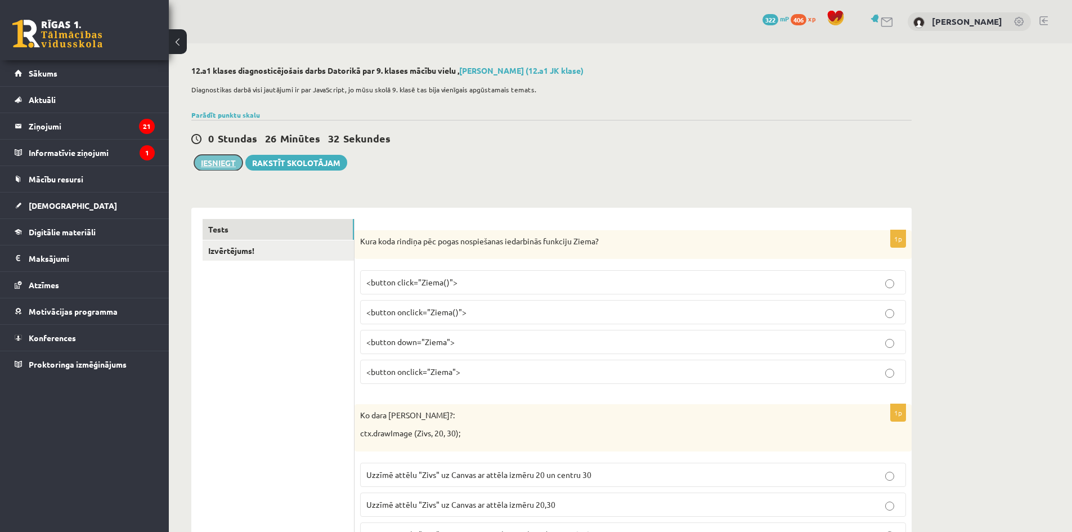
click at [223, 164] on button "Iesniegt" at bounding box center [218, 163] width 48 height 16
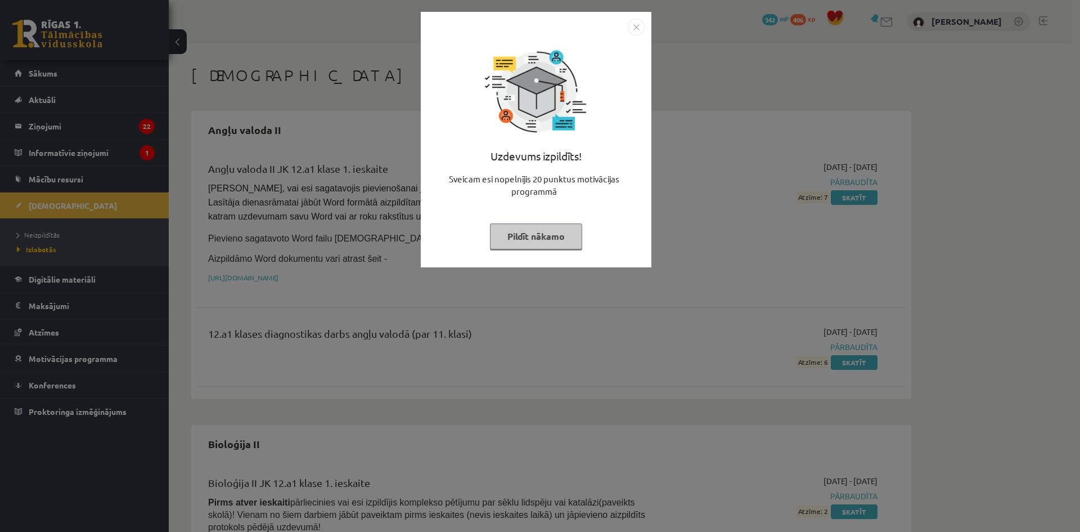
click at [521, 242] on button "Pildīt nākamo" at bounding box center [536, 236] width 92 height 26
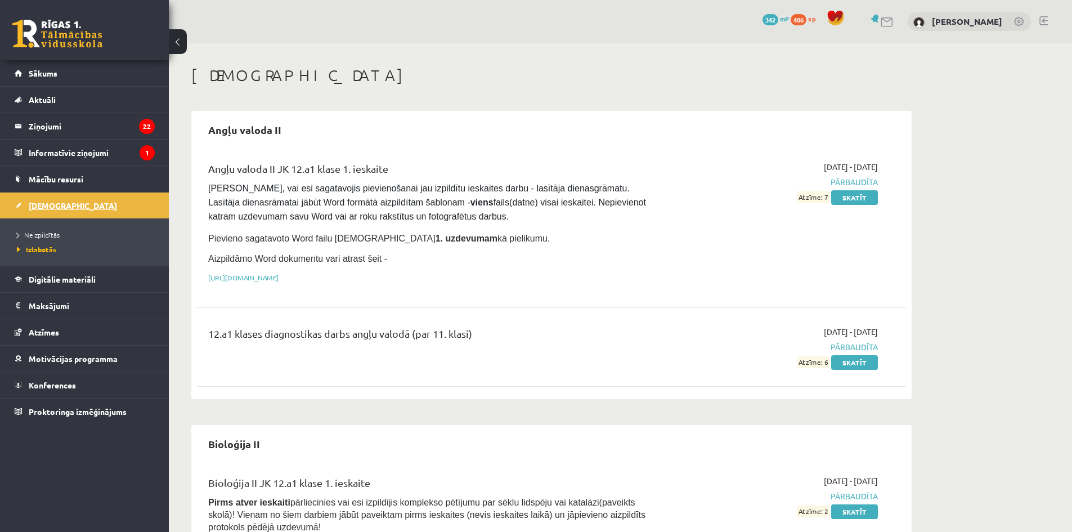
click at [101, 209] on link "[DEMOGRAPHIC_DATA]" at bounding box center [85, 205] width 140 height 26
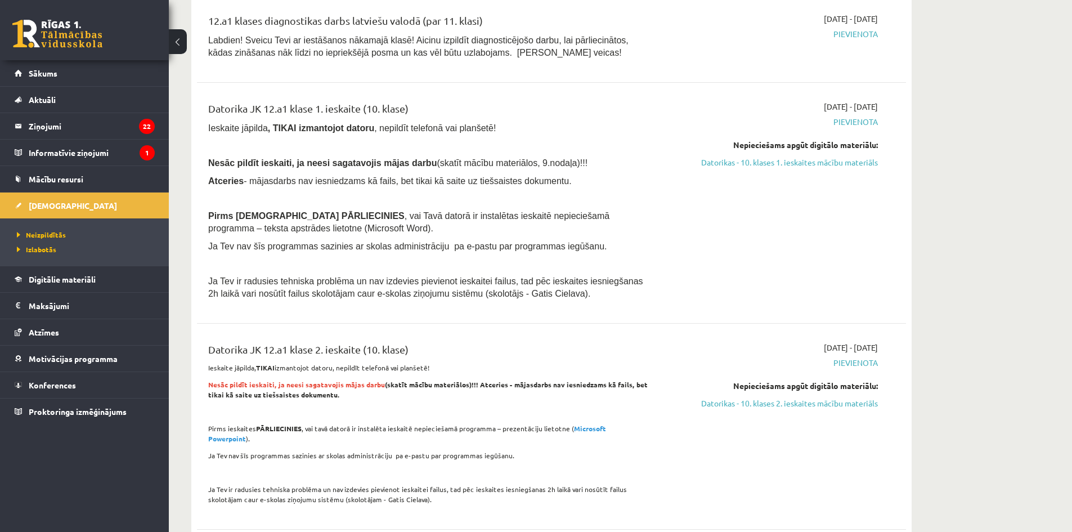
scroll to position [169, 0]
